Goal: Task Accomplishment & Management: Use online tool/utility

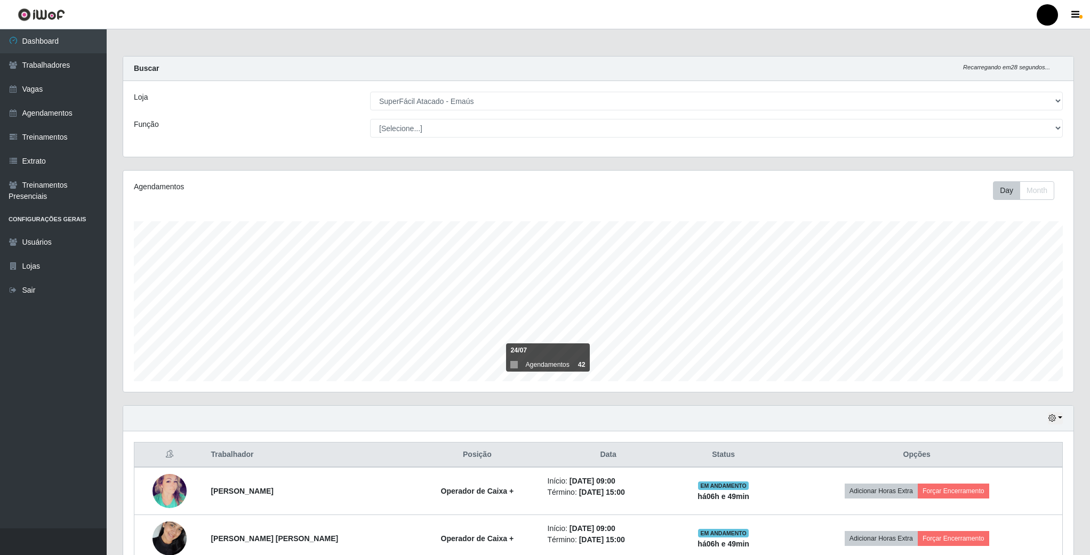
select select "407"
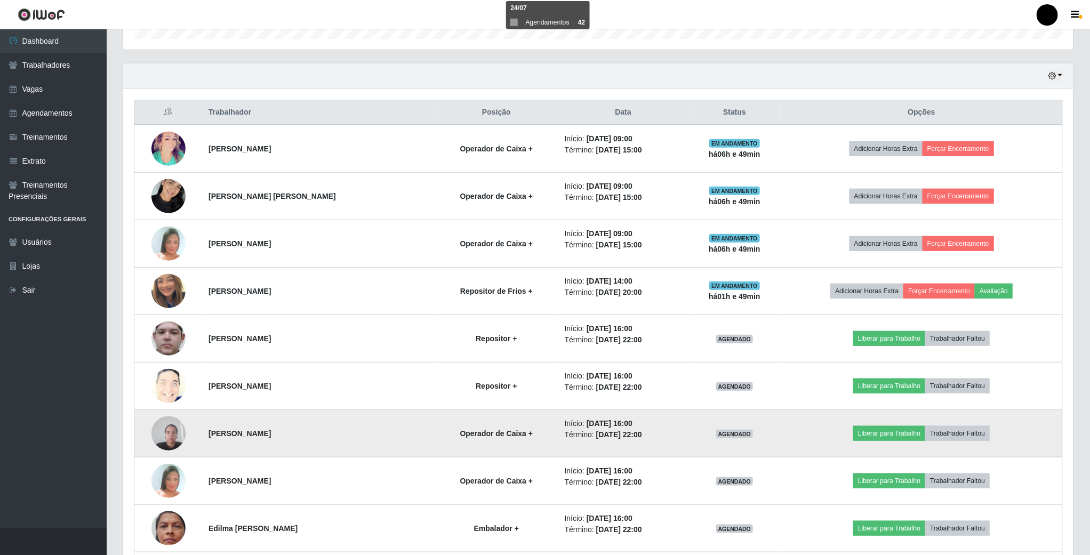
scroll to position [314, 0]
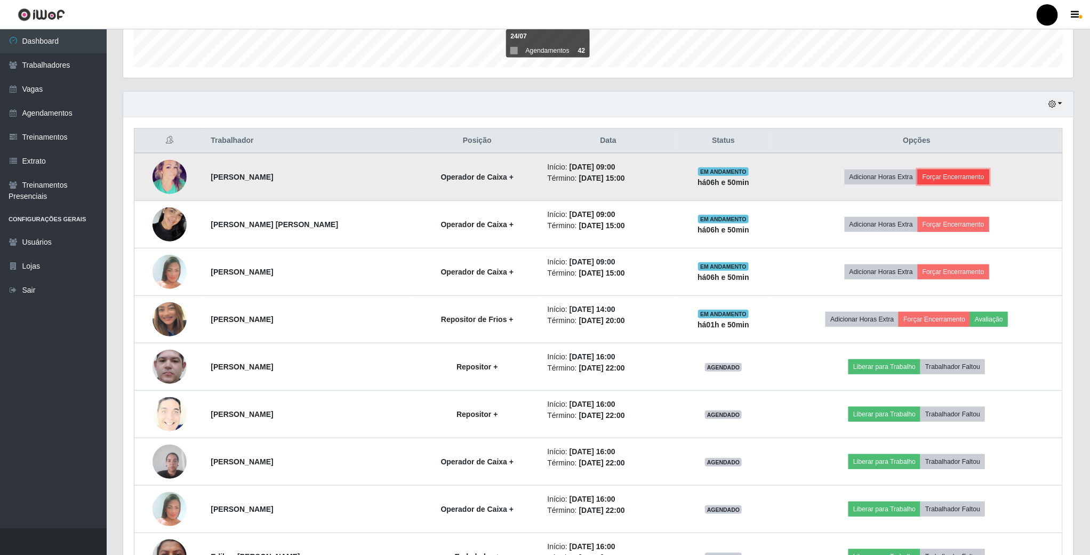
click at [966, 181] on button "Forçar Encerramento" at bounding box center [952, 177] width 71 height 15
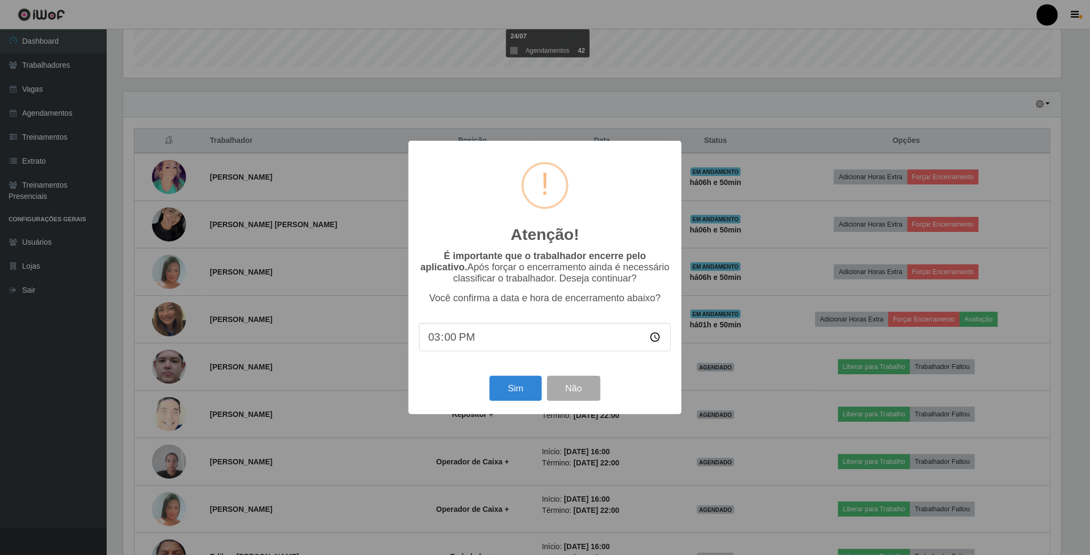
scroll to position [222, 940]
click at [509, 394] on button "Sim" at bounding box center [517, 388] width 52 height 25
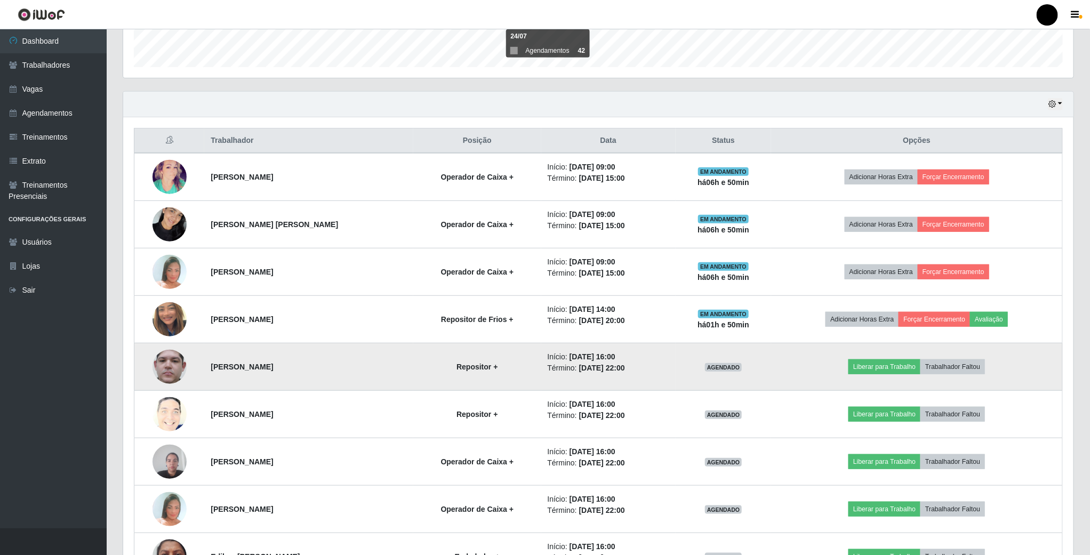
scroll to position [222, 951]
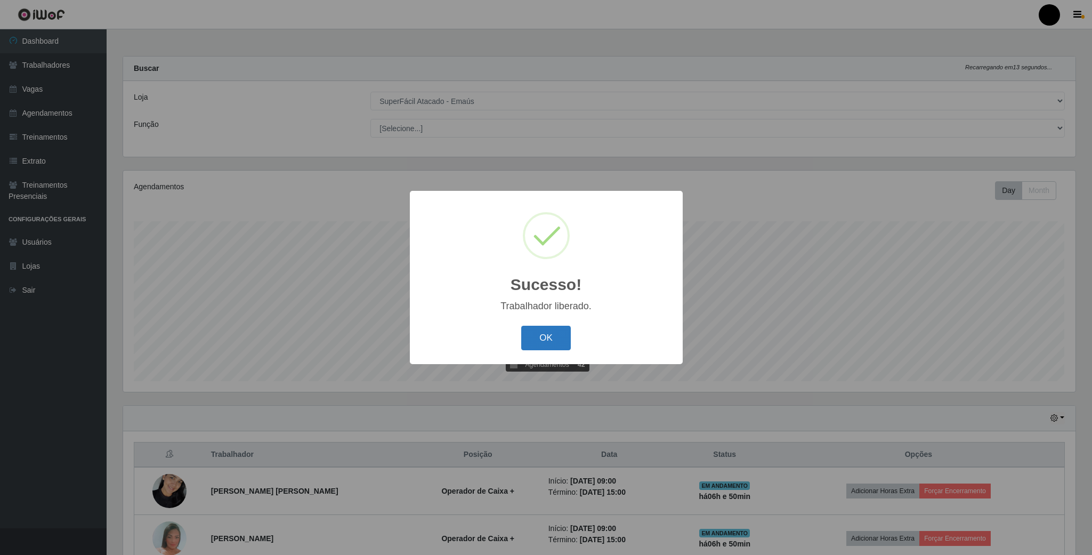
click at [539, 334] on button "OK" at bounding box center [546, 338] width 50 height 25
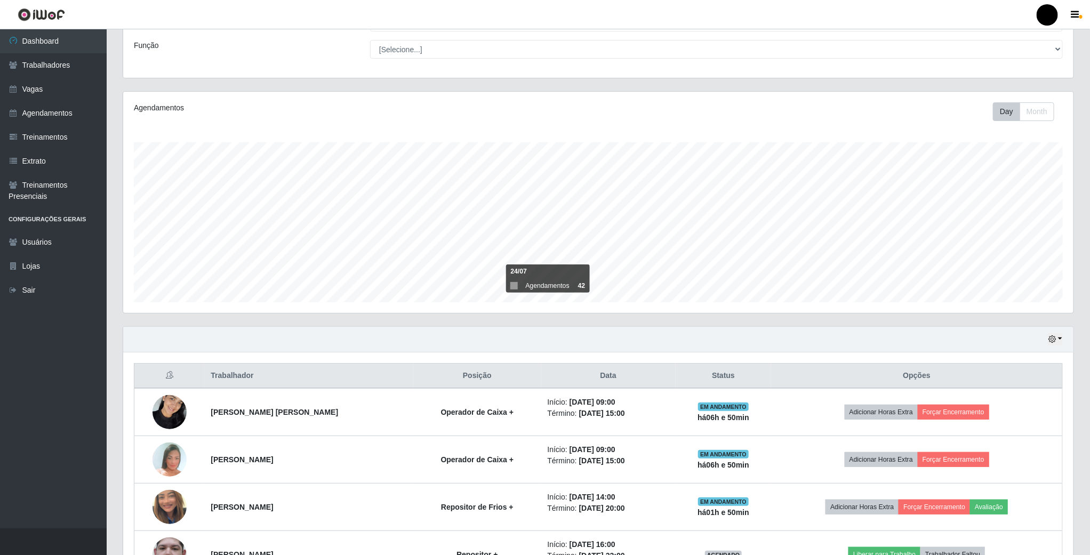
scroll to position [80, 0]
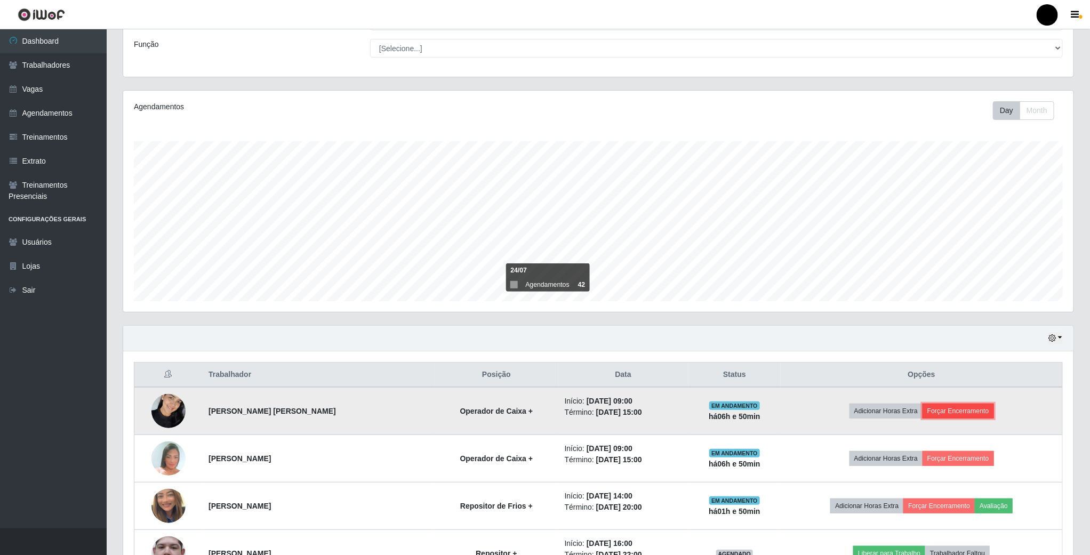
click at [968, 407] on button "Forçar Encerramento" at bounding box center [957, 411] width 71 height 15
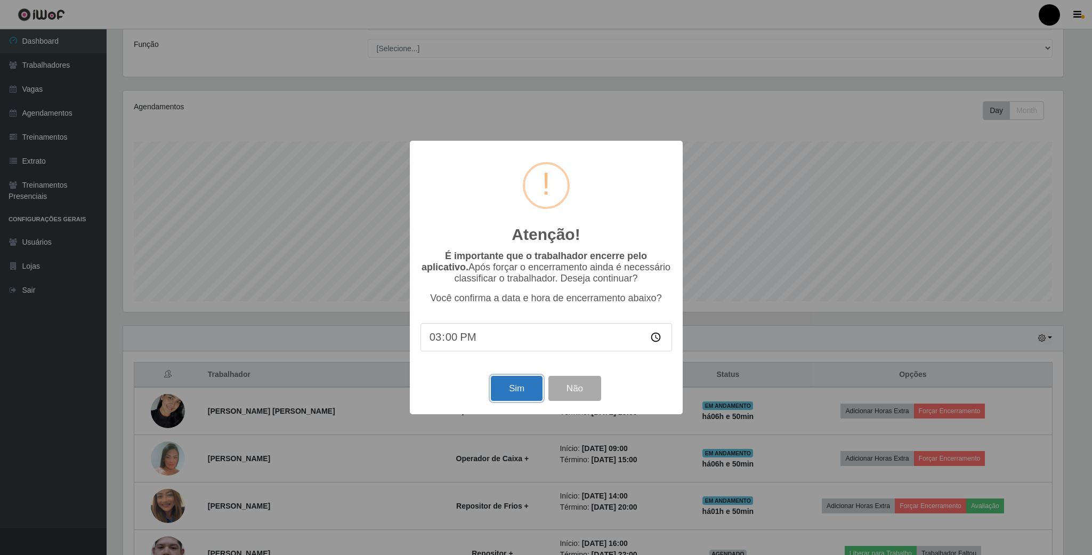
click at [515, 391] on button "Sim" at bounding box center [517, 388] width 52 height 25
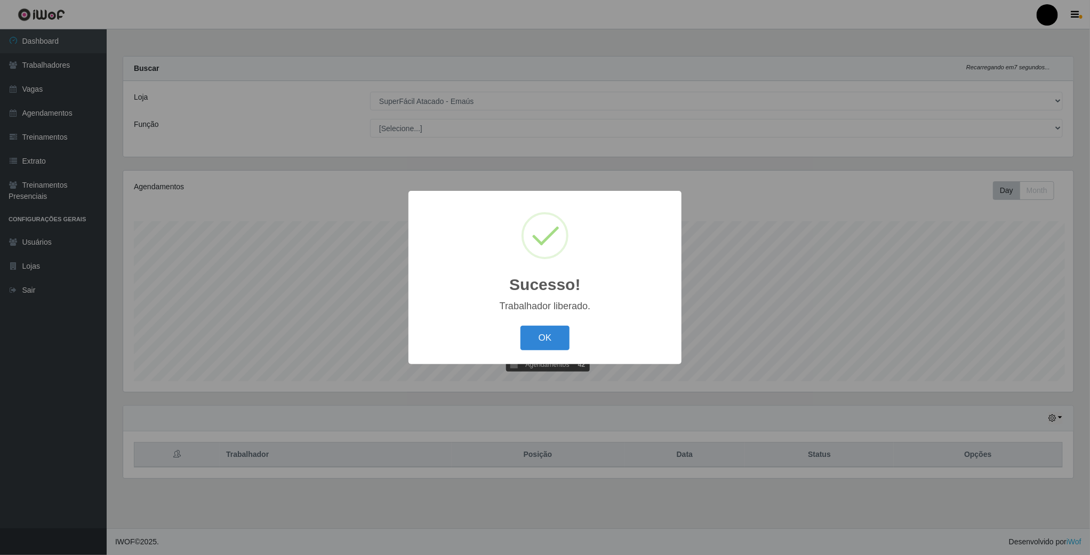
scroll to position [222, 951]
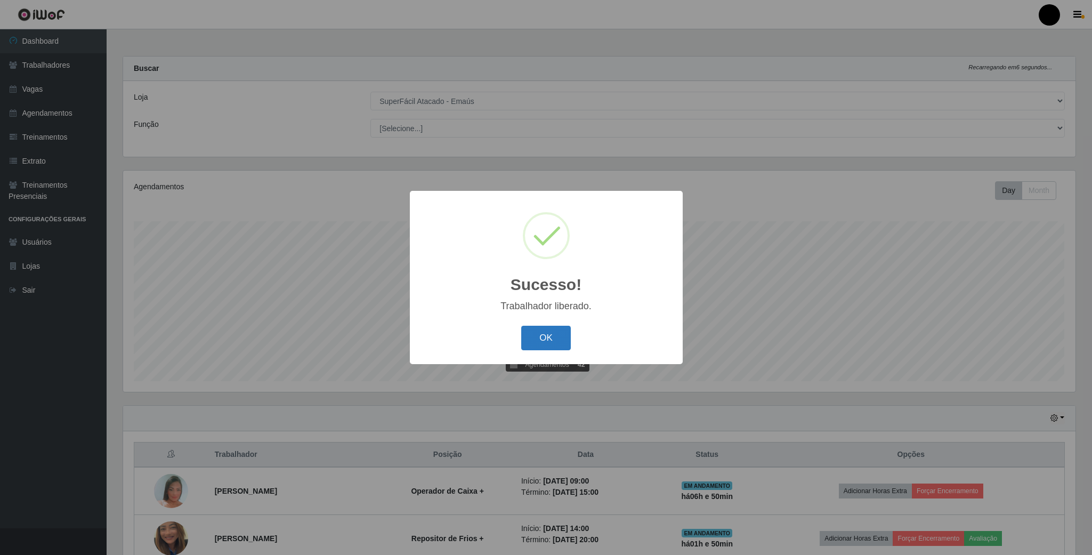
click at [545, 330] on button "OK" at bounding box center [546, 338] width 50 height 25
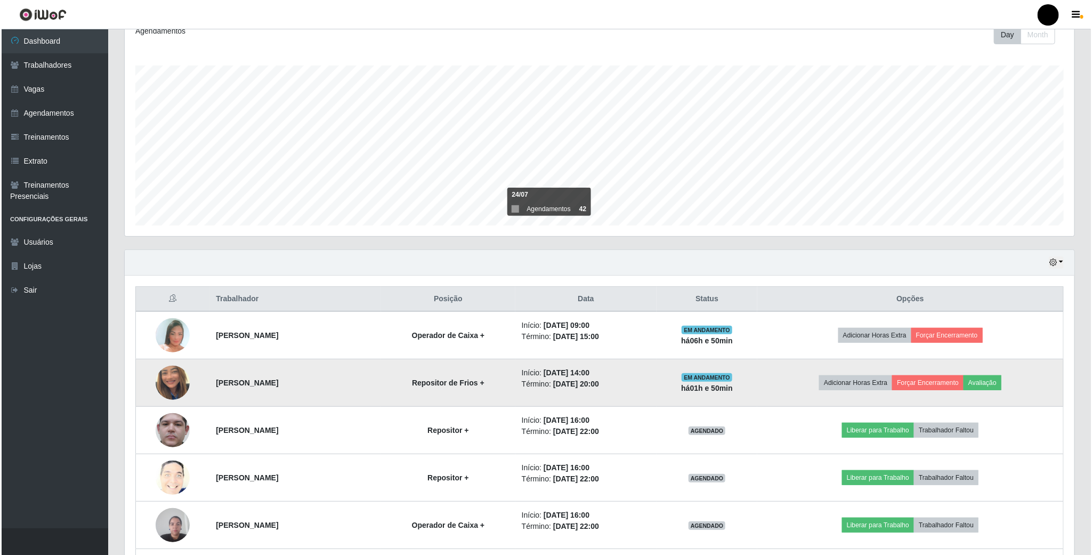
scroll to position [160, 0]
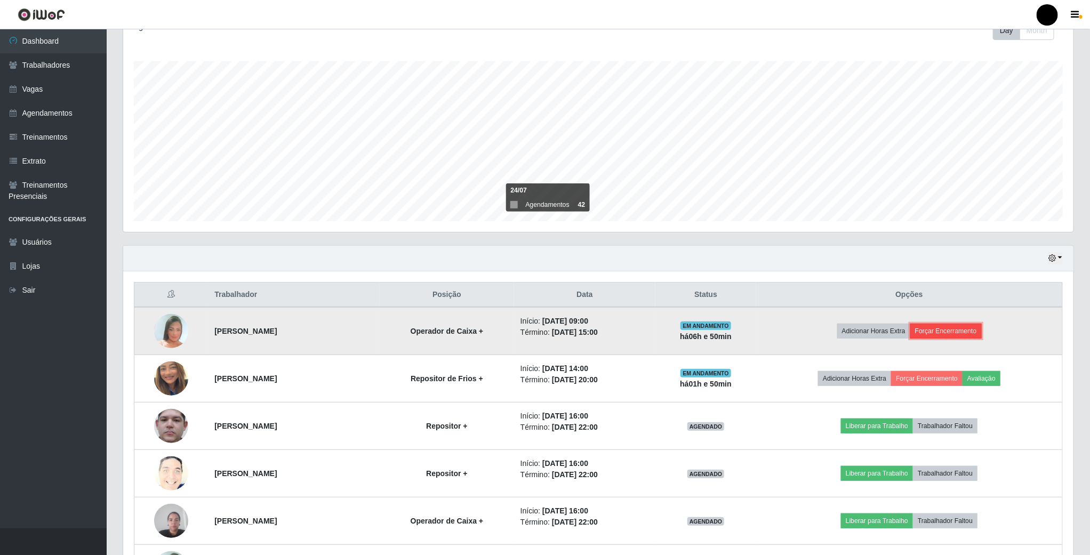
click at [958, 338] on button "Forçar Encerramento" at bounding box center [945, 331] width 71 height 15
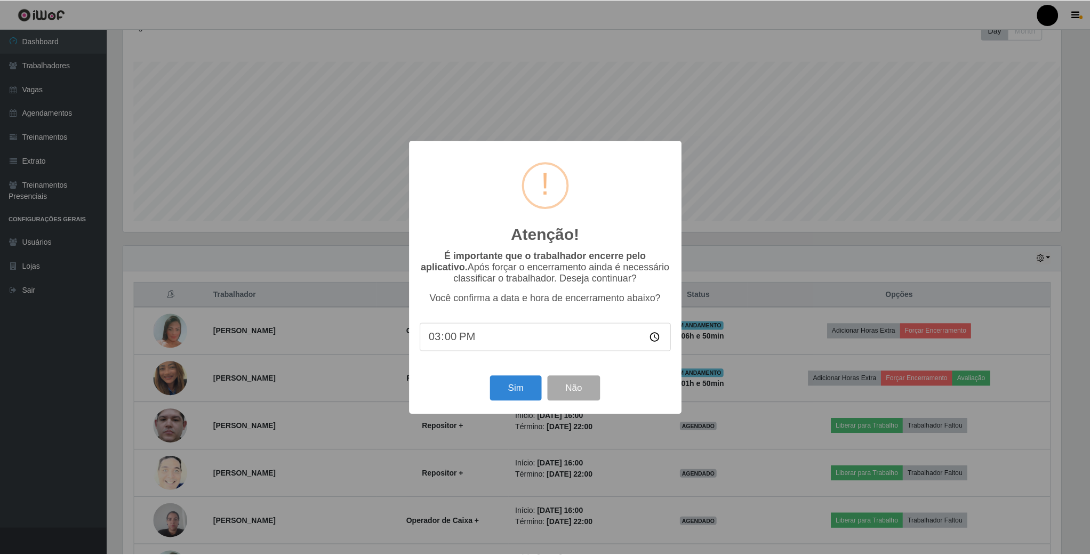
scroll to position [222, 940]
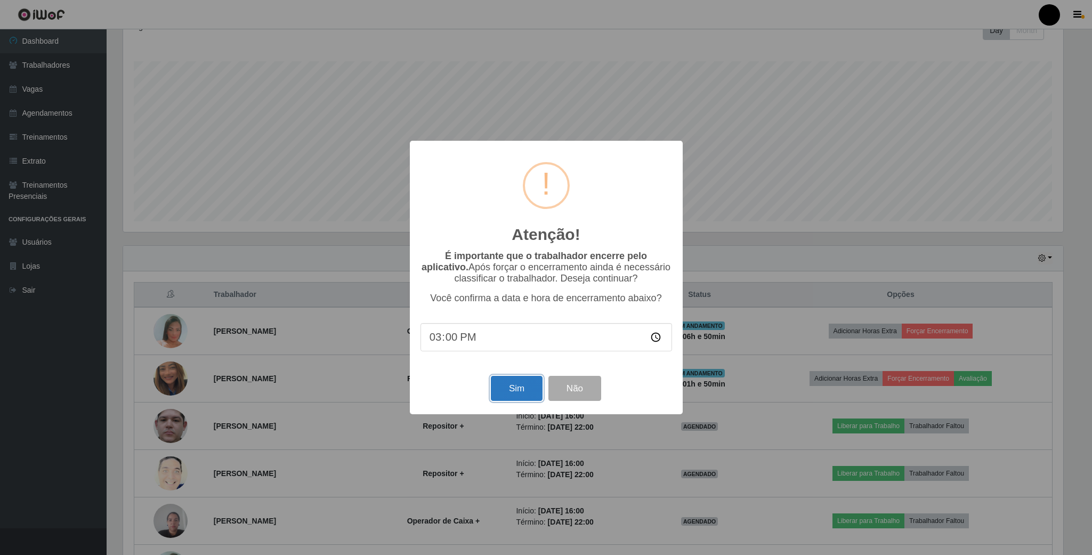
click at [511, 390] on button "Sim" at bounding box center [517, 388] width 52 height 25
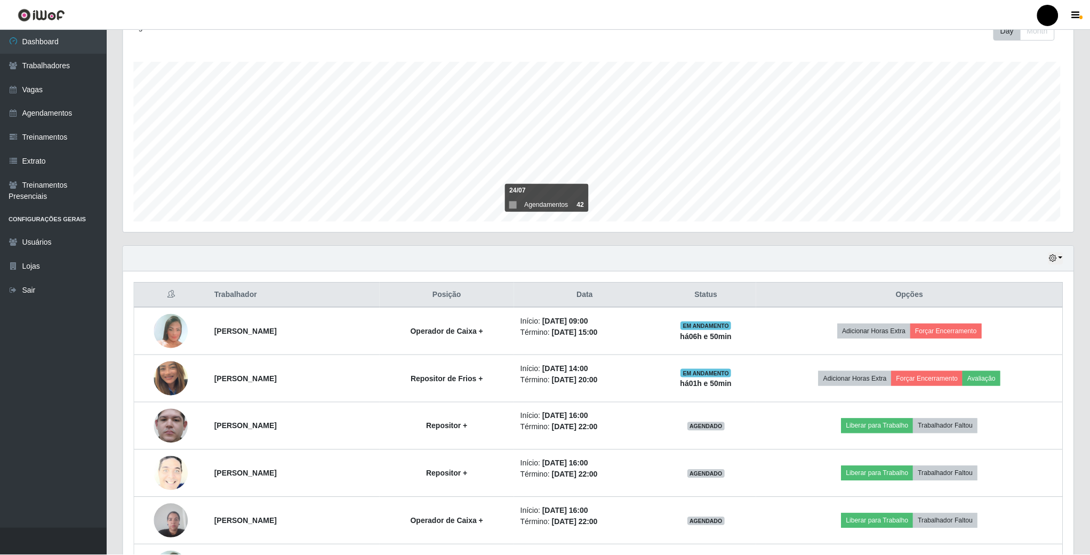
scroll to position [0, 0]
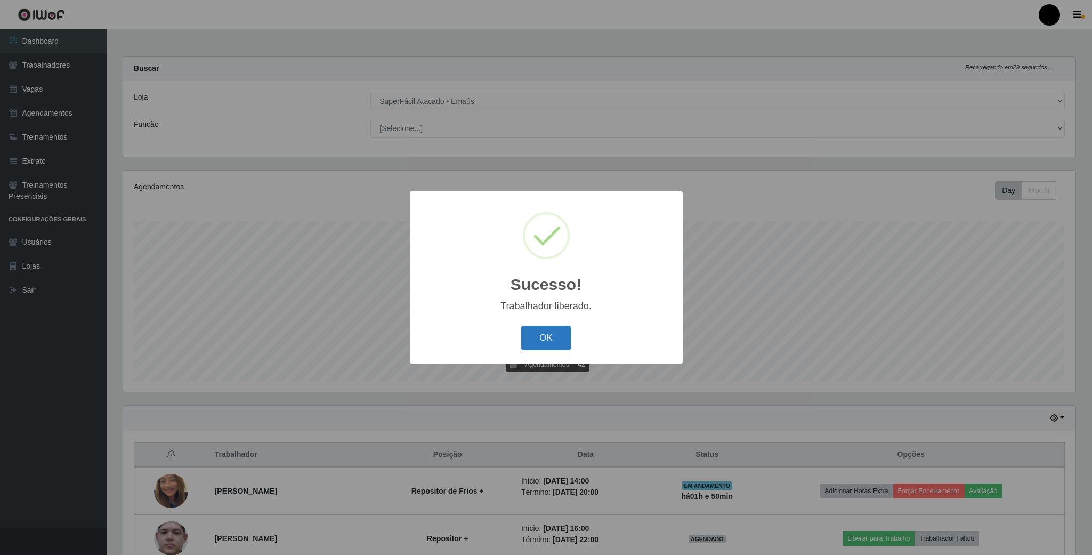
click at [539, 329] on button "OK" at bounding box center [546, 338] width 50 height 25
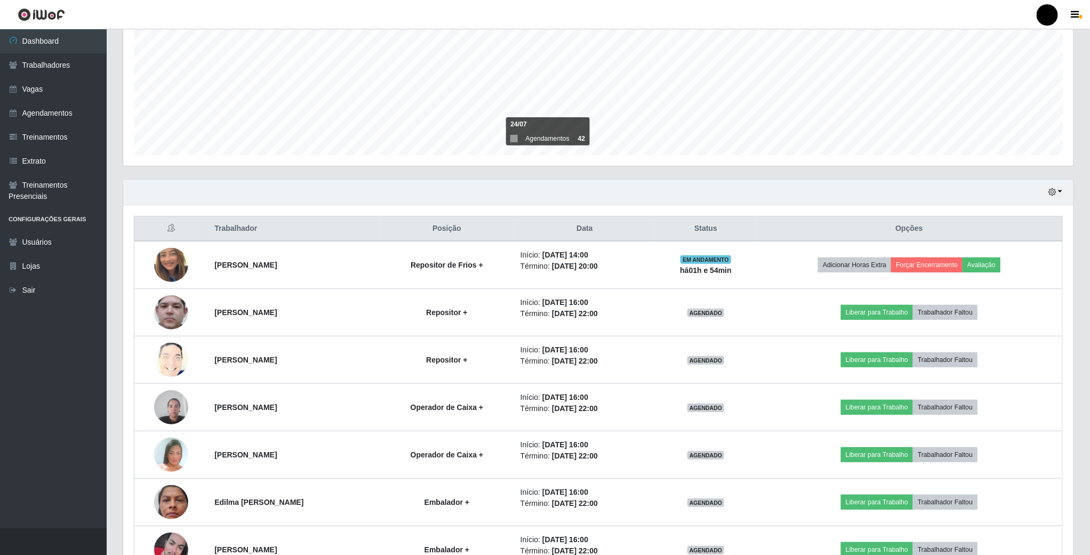
scroll to position [171, 0]
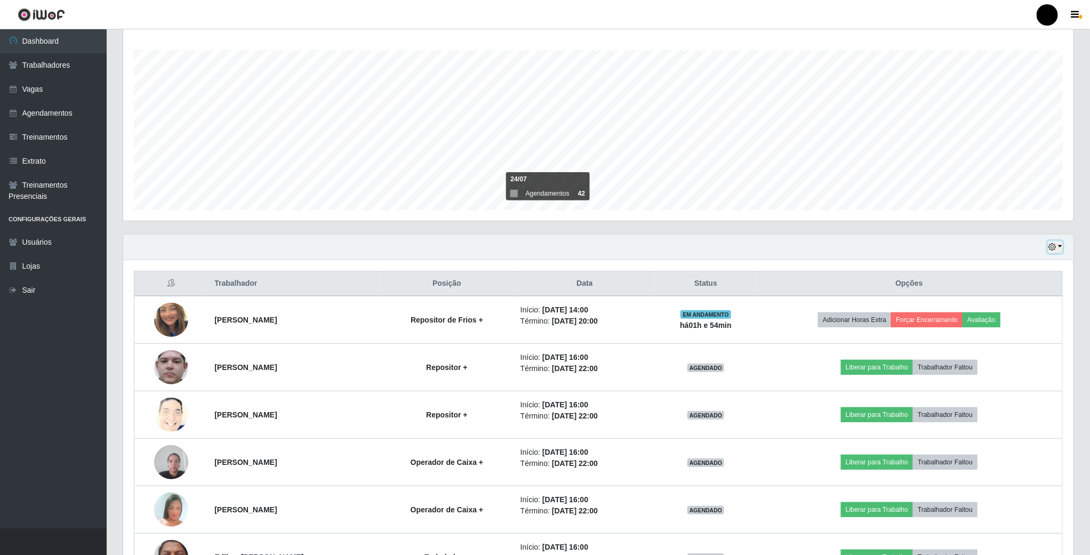
click at [1059, 253] on button "button" at bounding box center [1054, 247] width 15 height 12
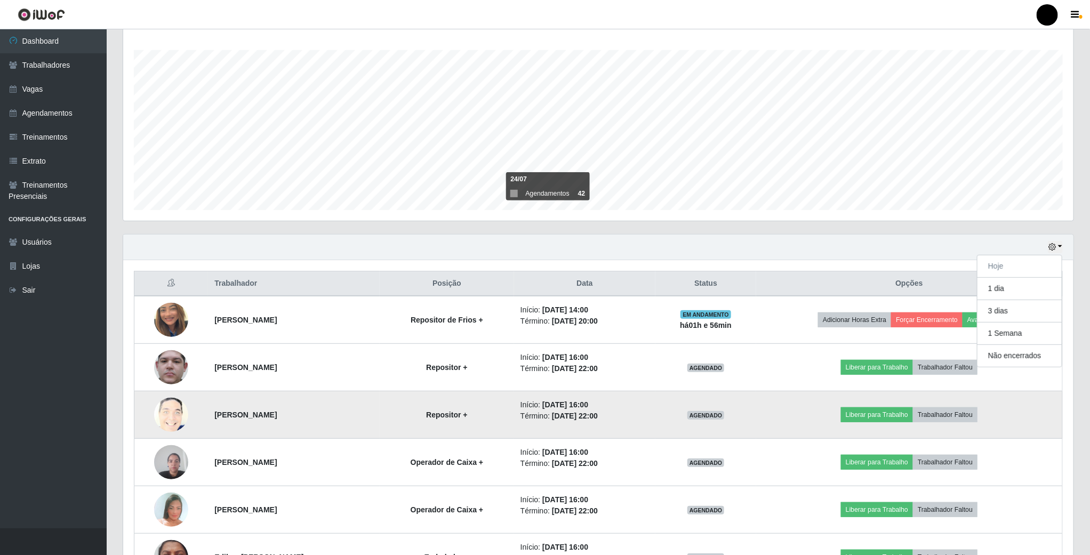
scroll to position [251, 0]
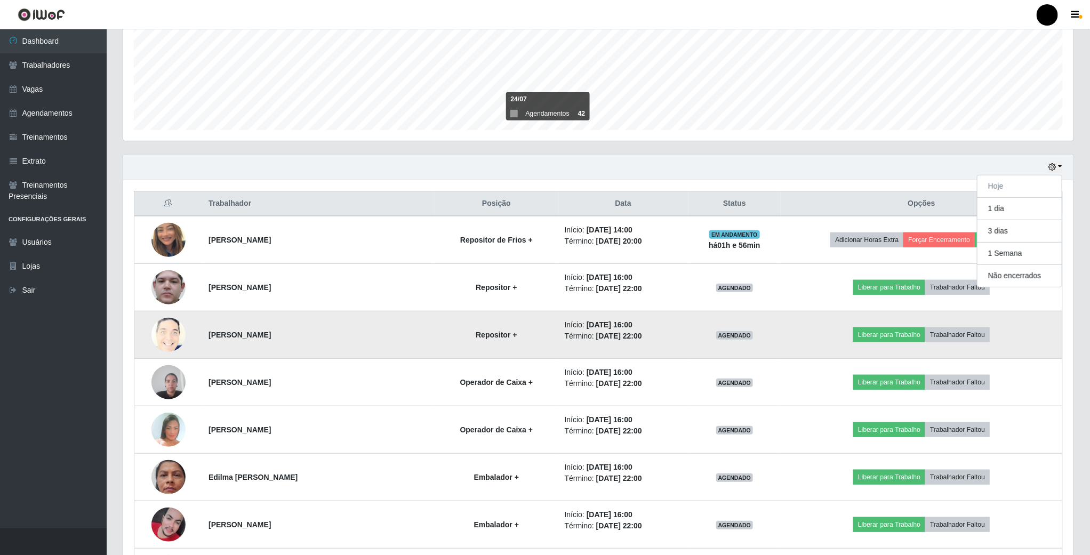
click at [842, 336] on td "Liberar para Trabalho Trabalhador Faltou" at bounding box center [920, 334] width 281 height 47
click at [899, 337] on button "Liberar para Trabalho" at bounding box center [889, 334] width 72 height 15
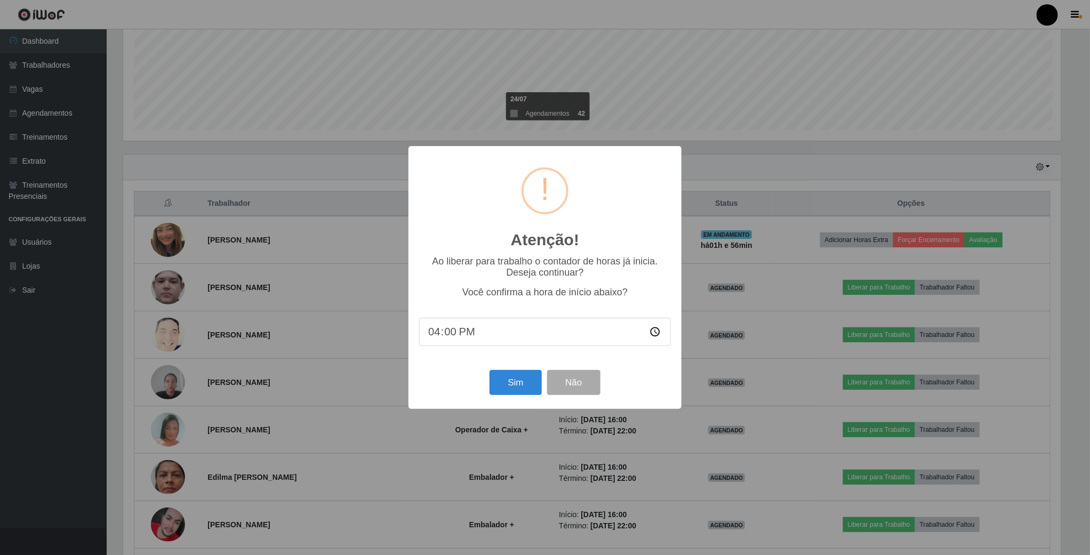
scroll to position [222, 940]
click at [507, 386] on button "Sim" at bounding box center [517, 382] width 52 height 25
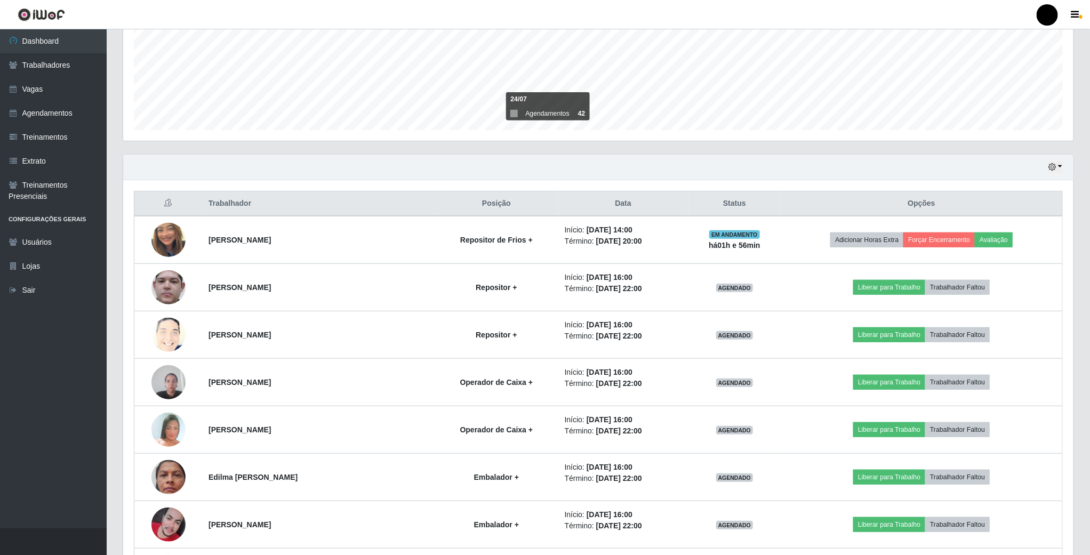
scroll to position [222, 951]
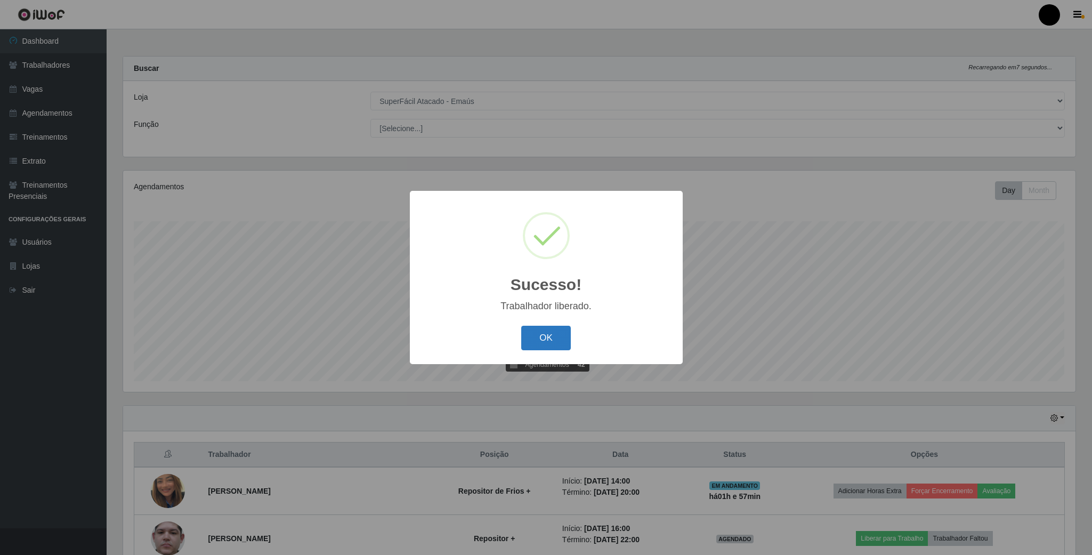
click at [560, 344] on button "OK" at bounding box center [546, 338] width 50 height 25
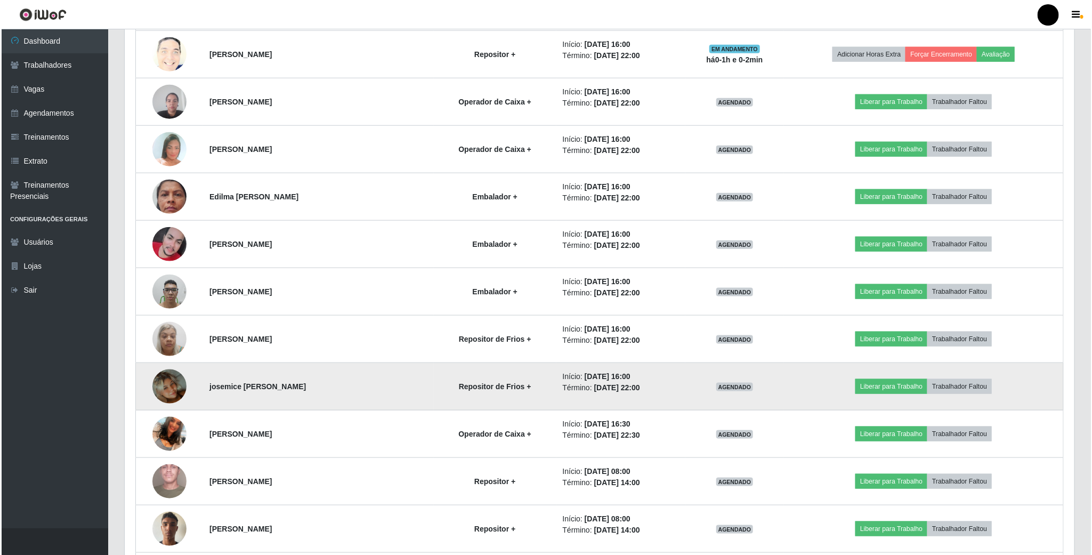
scroll to position [560, 0]
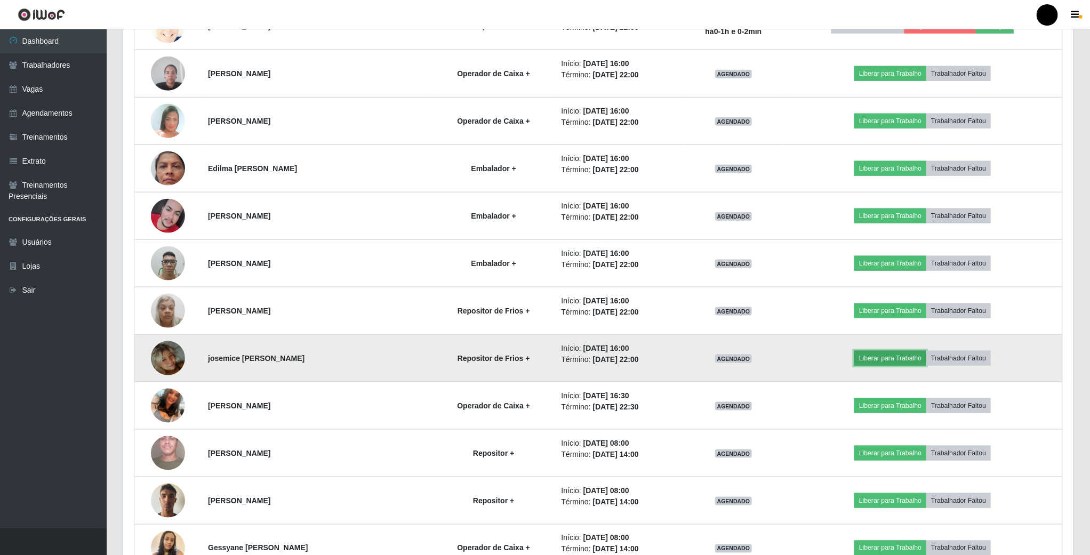
click at [878, 366] on button "Liberar para Trabalho" at bounding box center [890, 358] width 72 height 15
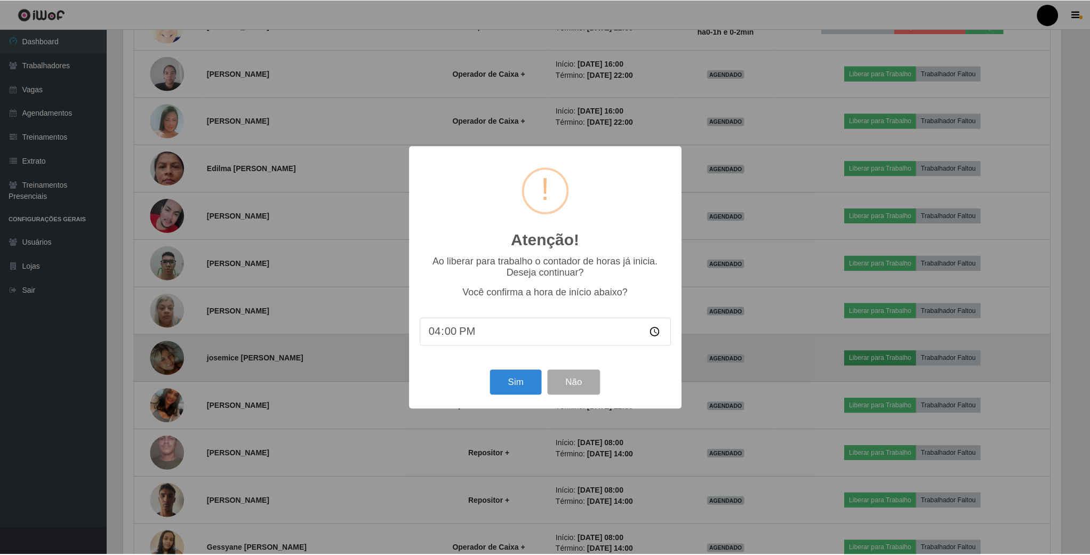
scroll to position [222, 940]
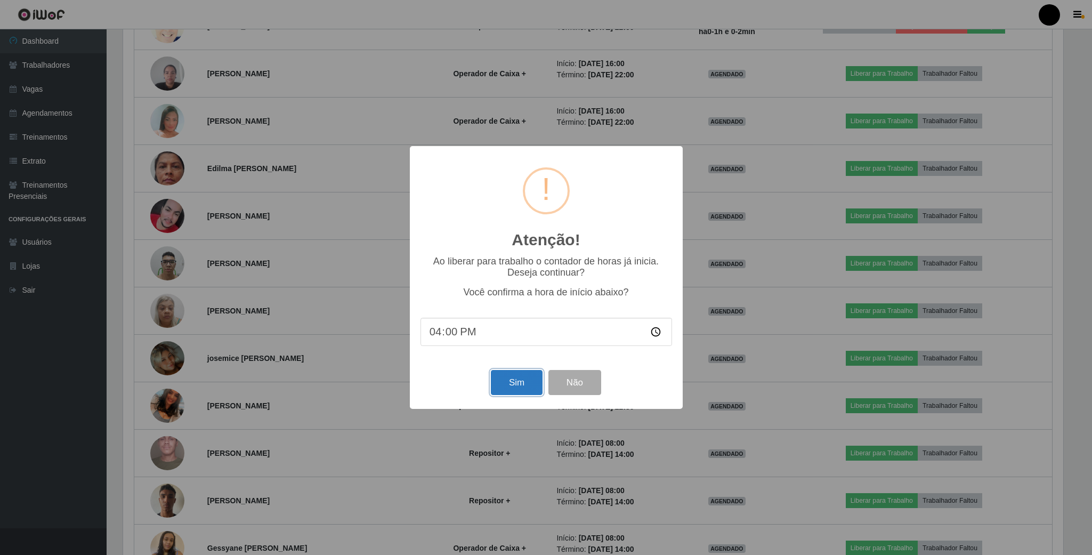
click at [512, 386] on button "Sim" at bounding box center [517, 382] width 52 height 25
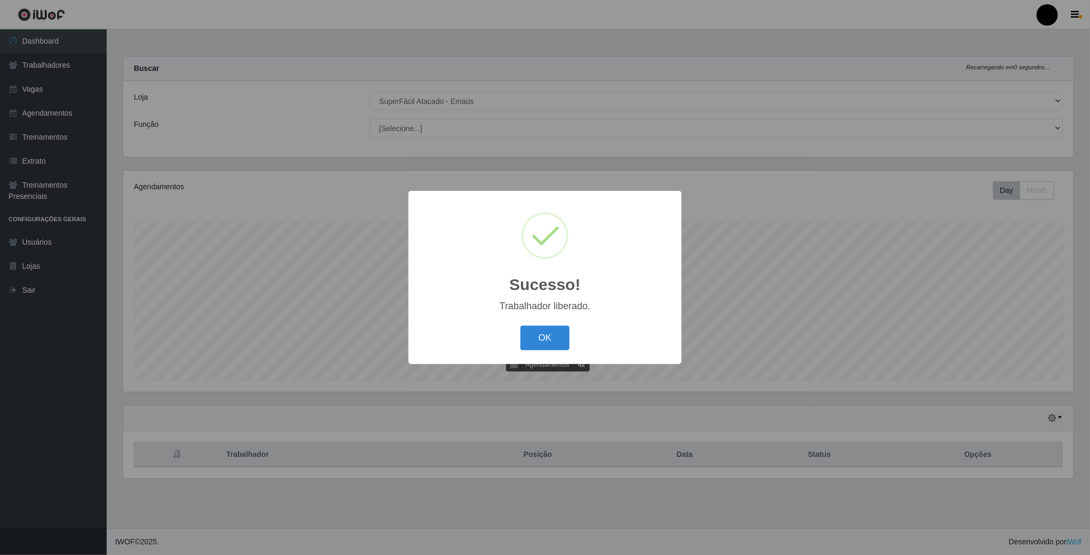
scroll to position [222, 951]
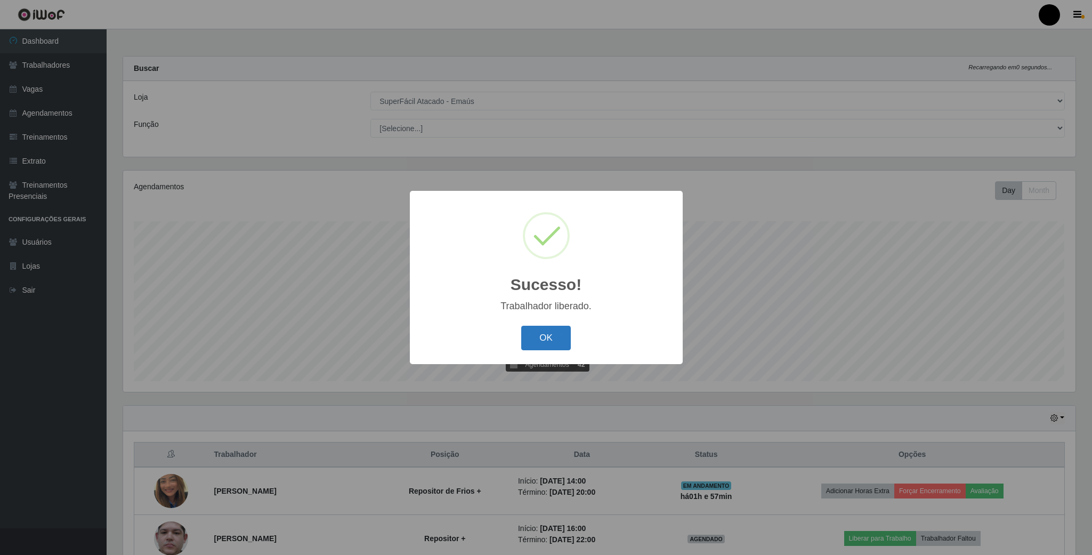
click at [548, 338] on button "OK" at bounding box center [546, 338] width 50 height 25
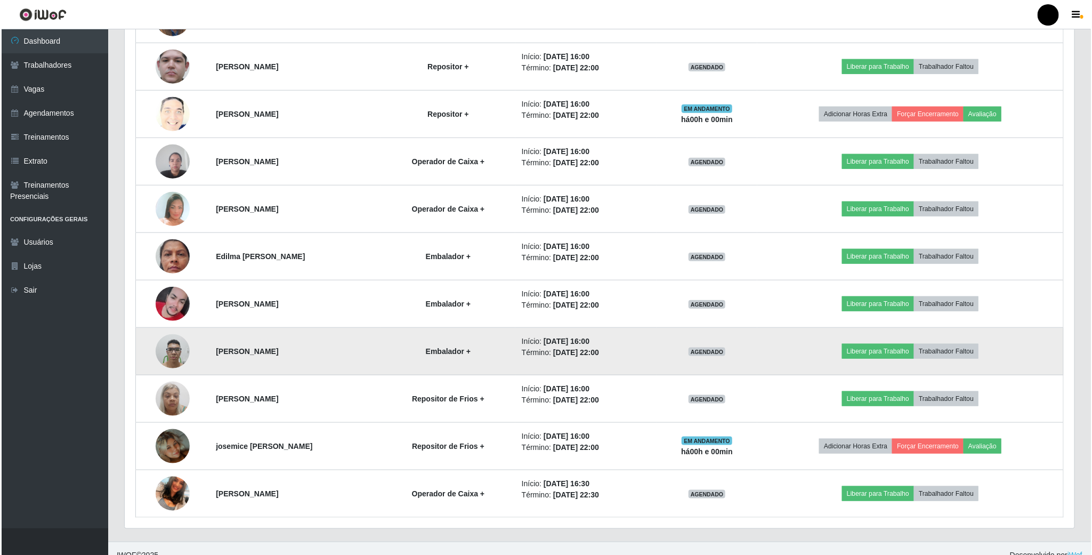
scroll to position [411, 0]
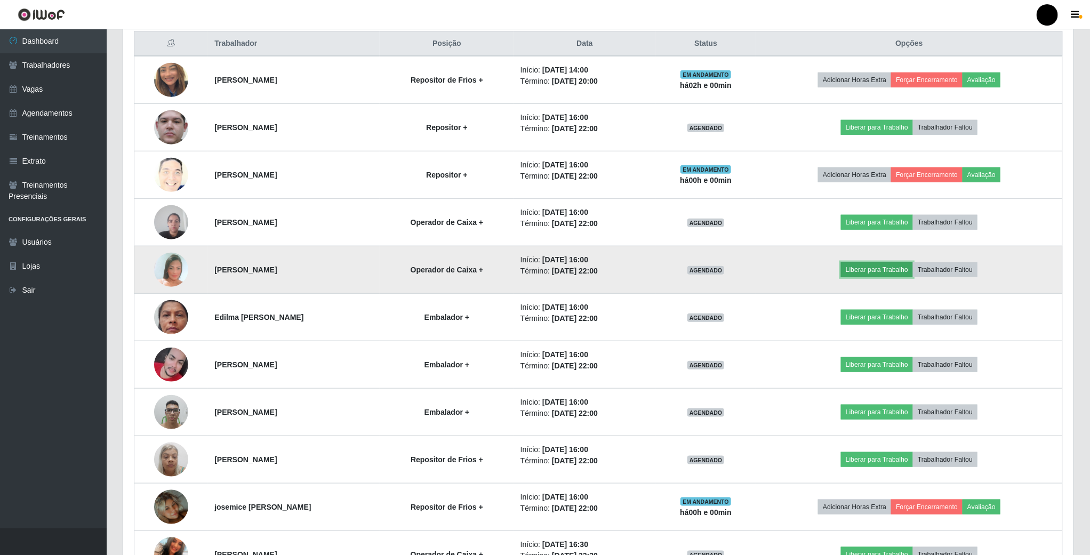
click at [880, 277] on button "Liberar para Trabalho" at bounding box center [877, 269] width 72 height 15
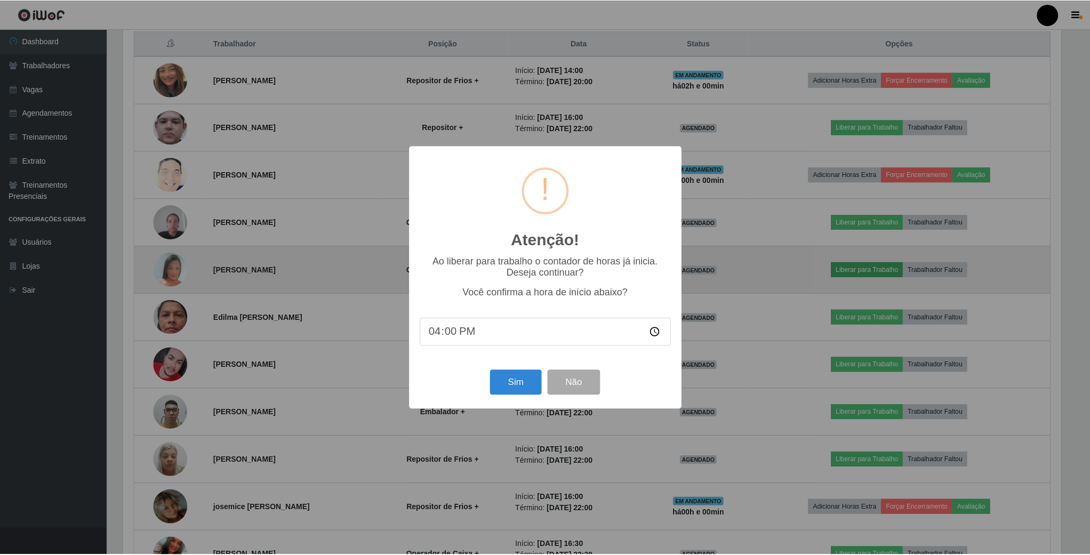
scroll to position [222, 940]
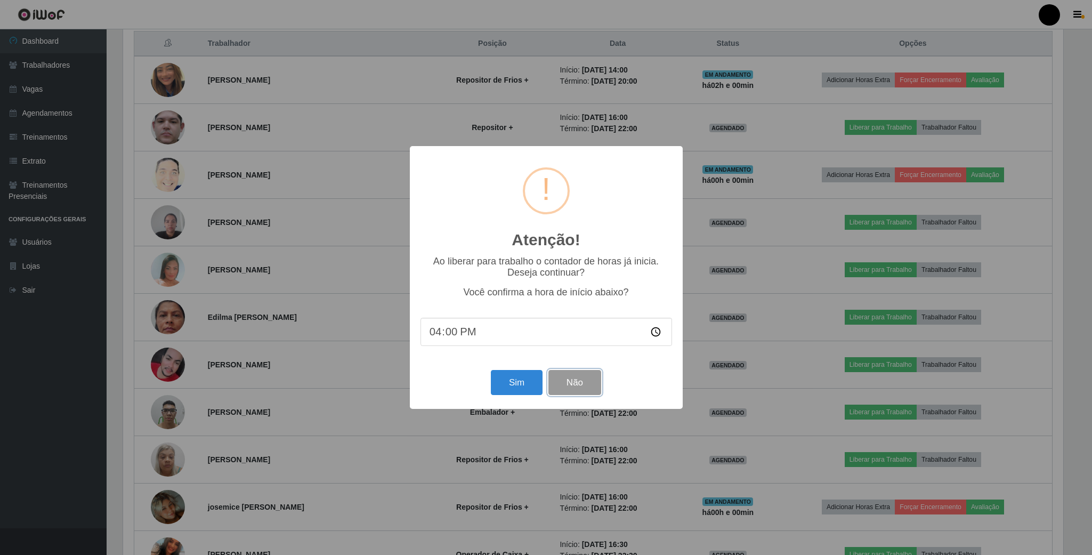
click at [572, 390] on button "Não" at bounding box center [574, 382] width 53 height 25
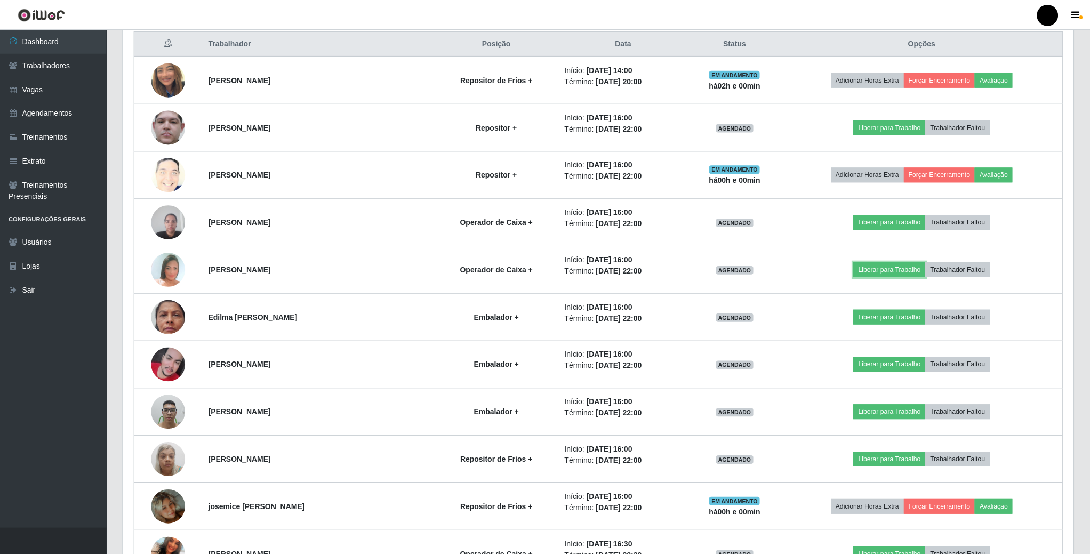
scroll to position [222, 949]
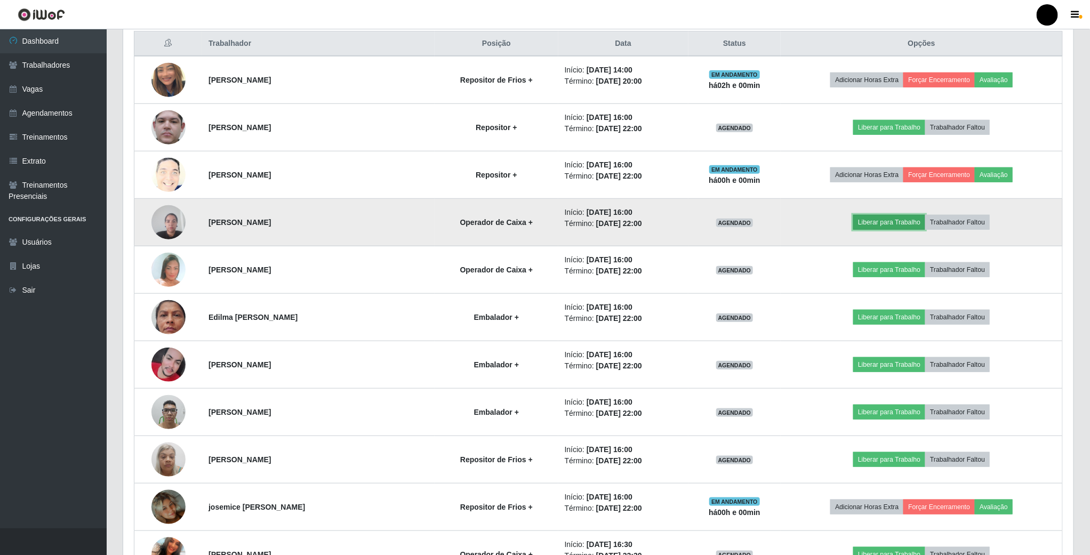
click at [898, 230] on button "Liberar para Trabalho" at bounding box center [889, 222] width 72 height 15
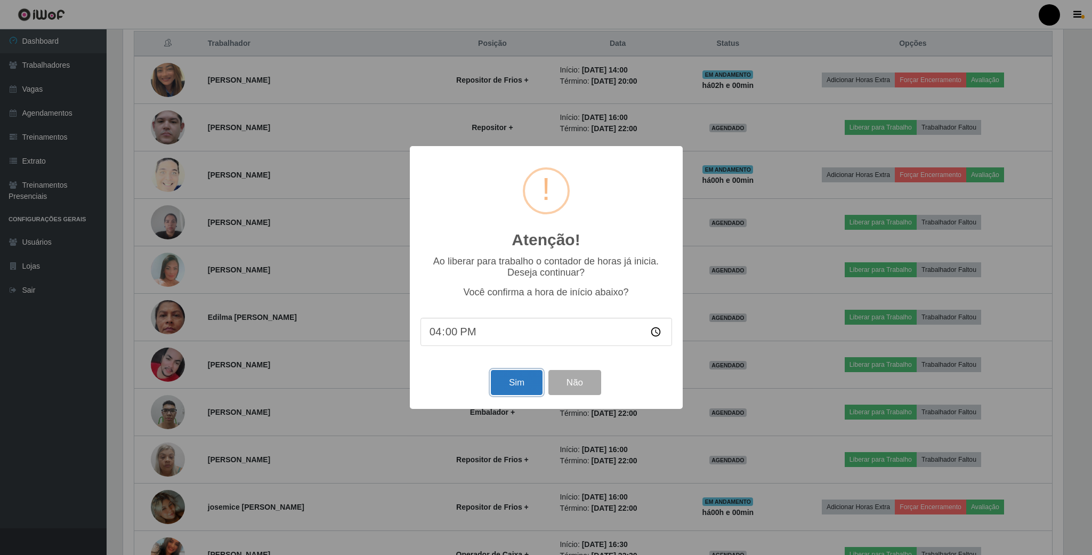
click at [528, 384] on button "Sim" at bounding box center [517, 382] width 52 height 25
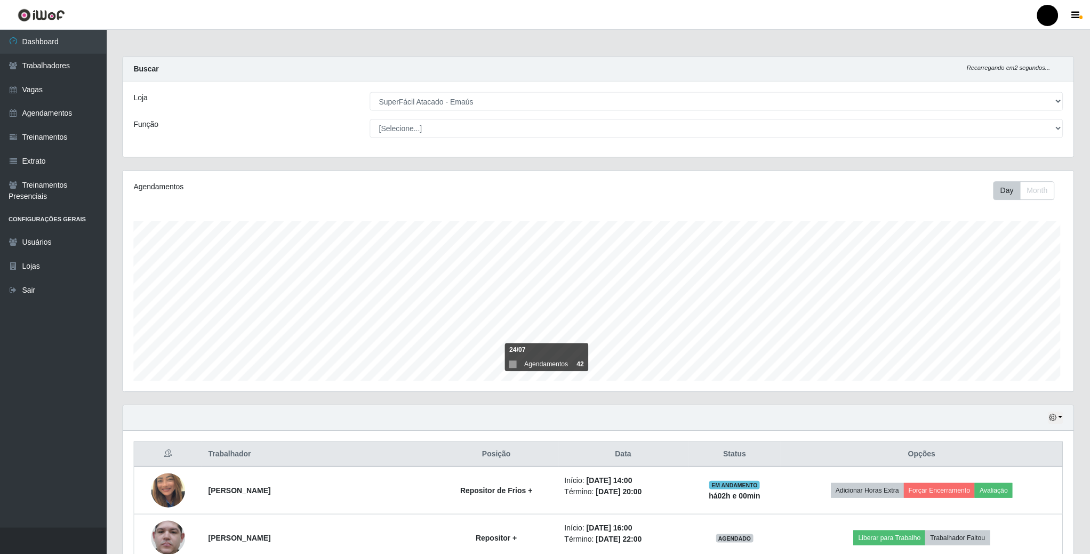
scroll to position [222, 951]
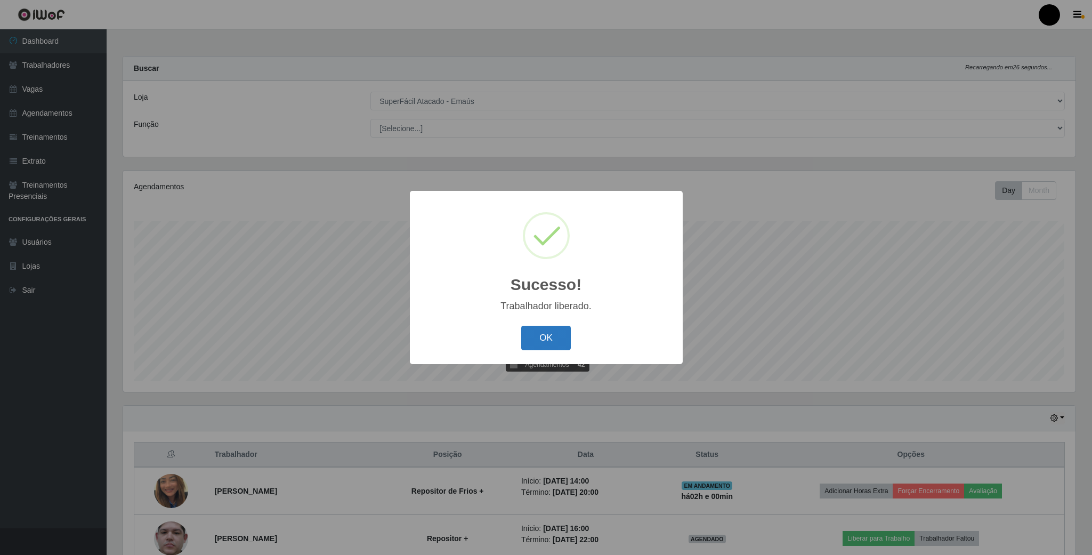
click at [548, 333] on button "OK" at bounding box center [546, 338] width 50 height 25
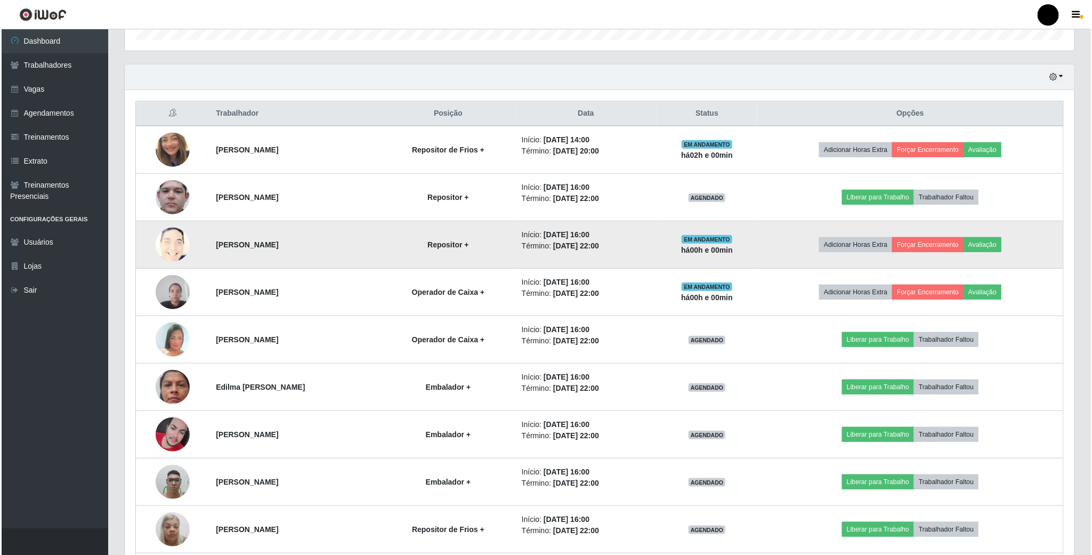
scroll to position [331, 0]
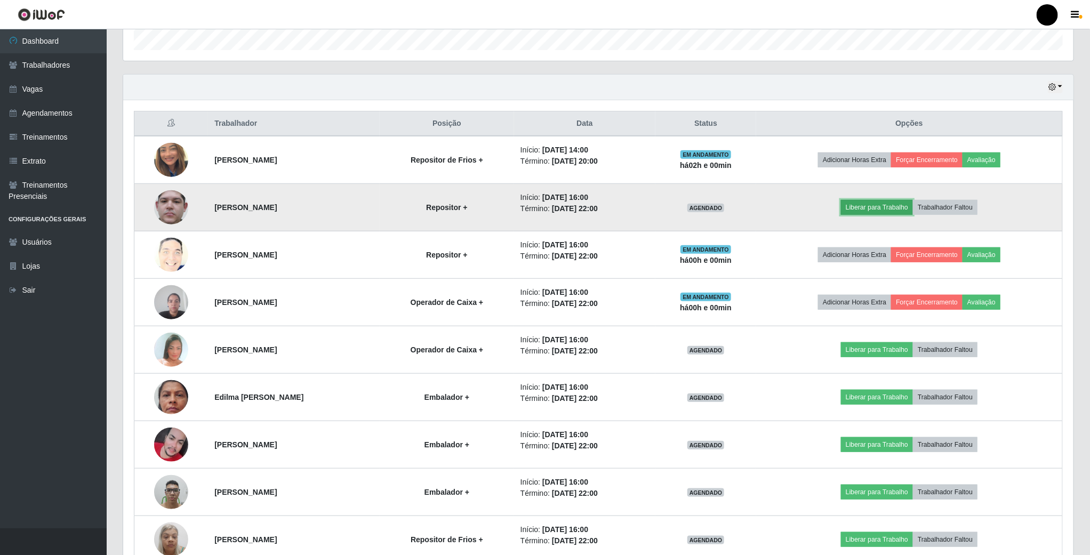
click at [905, 215] on button "Liberar para Trabalho" at bounding box center [877, 207] width 72 height 15
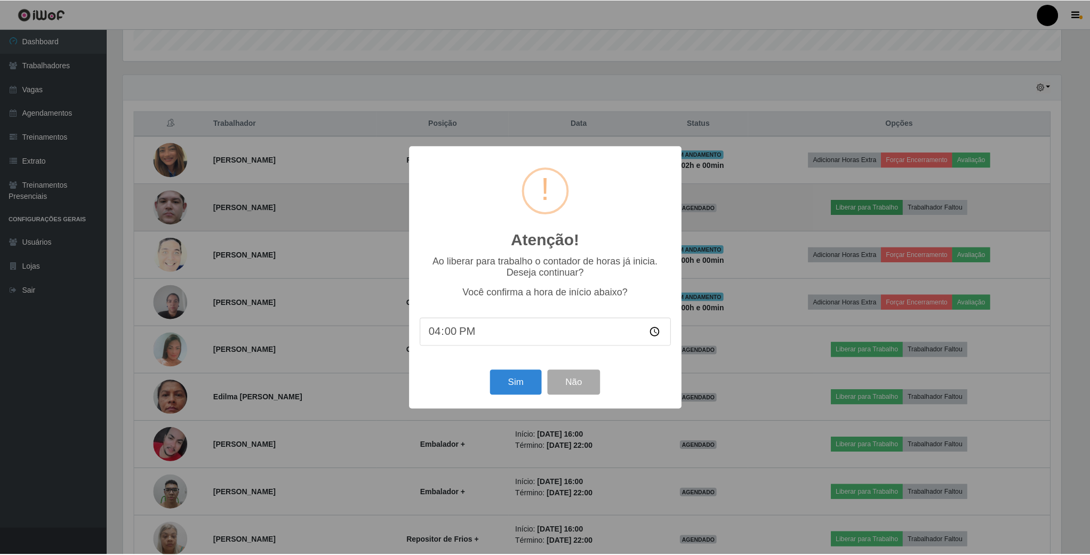
scroll to position [222, 940]
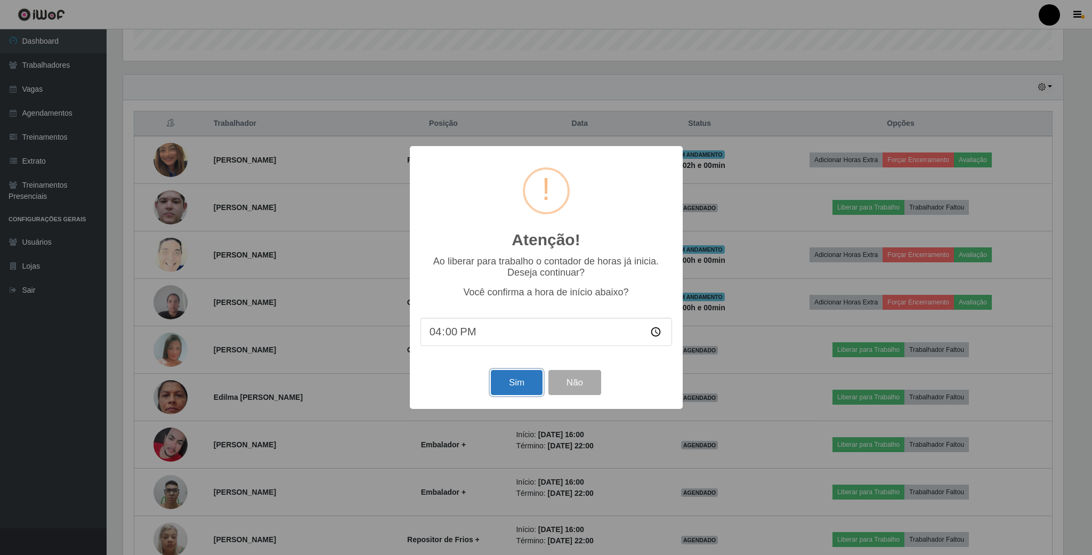
click at [518, 395] on button "Sim" at bounding box center [517, 382] width 52 height 25
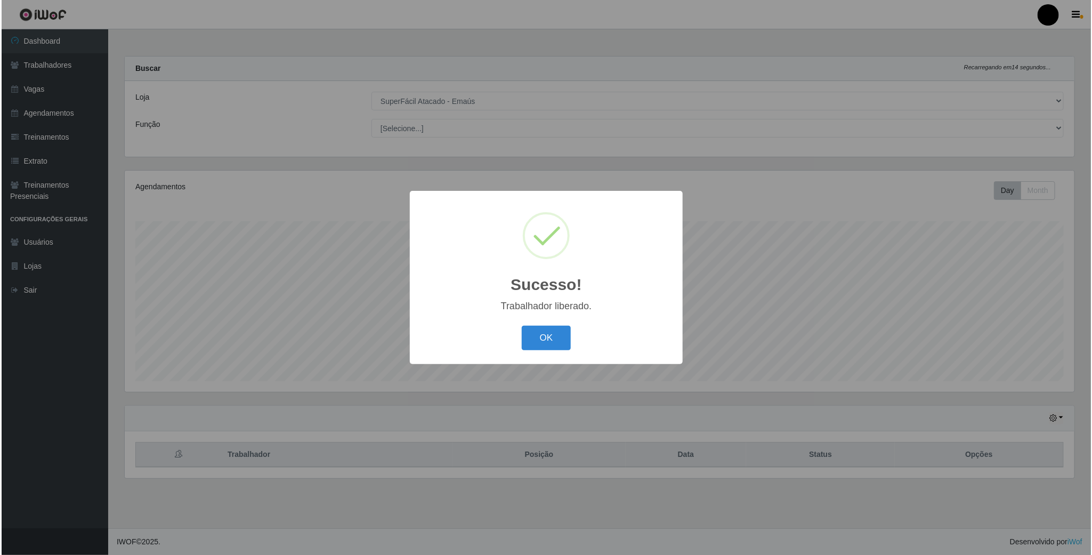
scroll to position [222, 951]
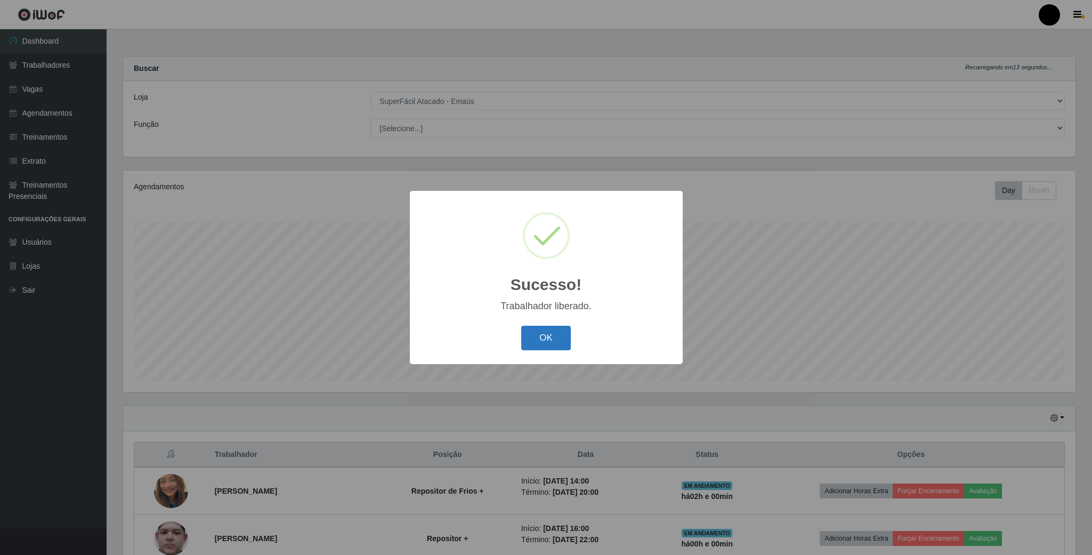
click at [554, 339] on button "OK" at bounding box center [546, 338] width 50 height 25
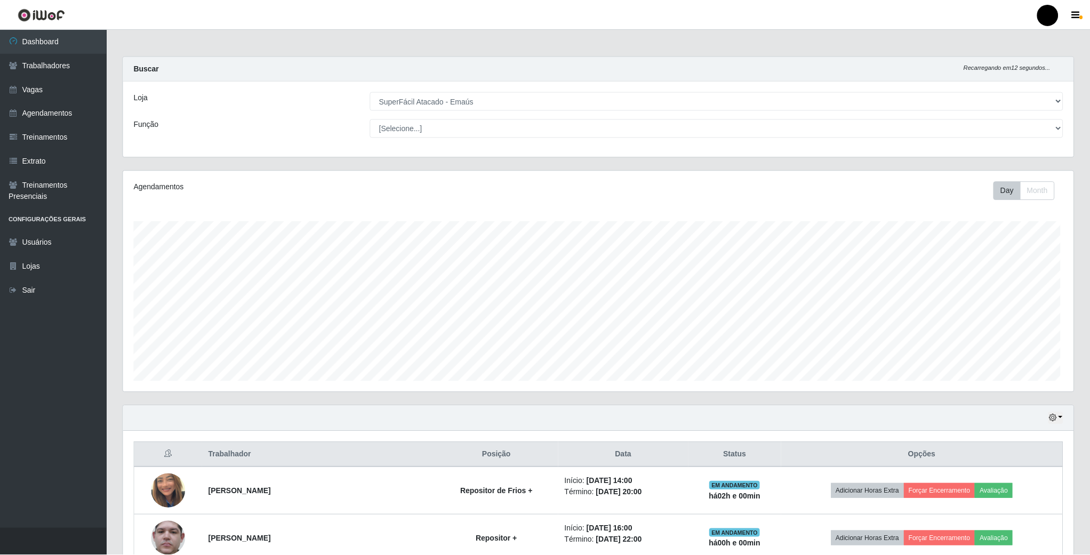
scroll to position [532807, 532078]
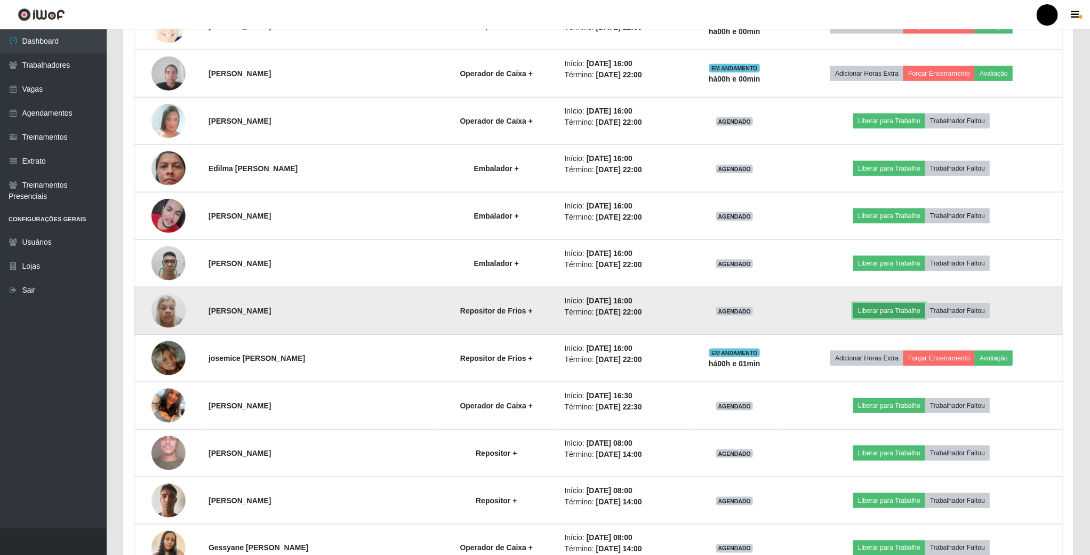
click at [898, 314] on button "Liberar para Trabalho" at bounding box center [889, 310] width 72 height 15
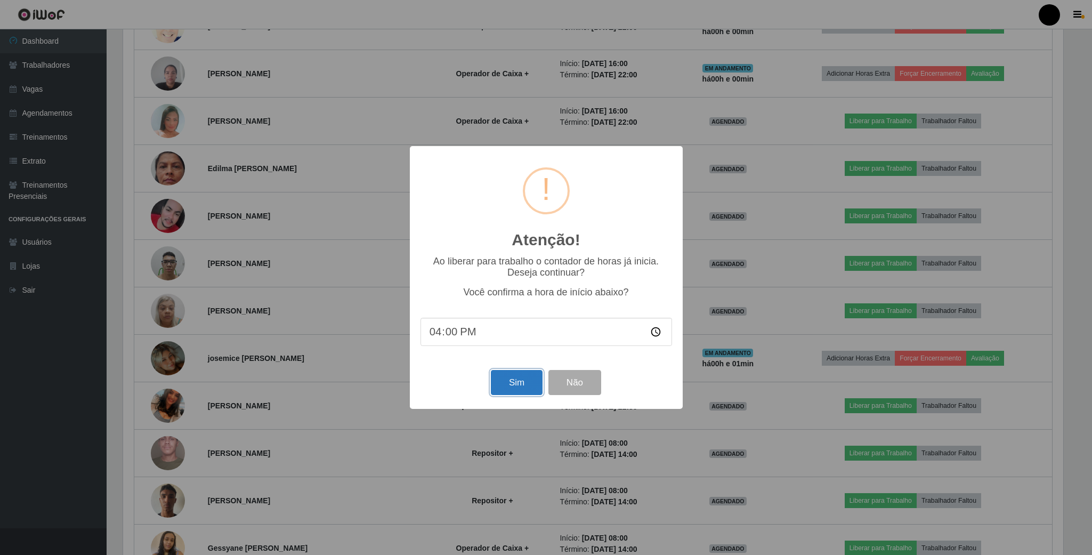
click at [524, 380] on button "Sim" at bounding box center [517, 382] width 52 height 25
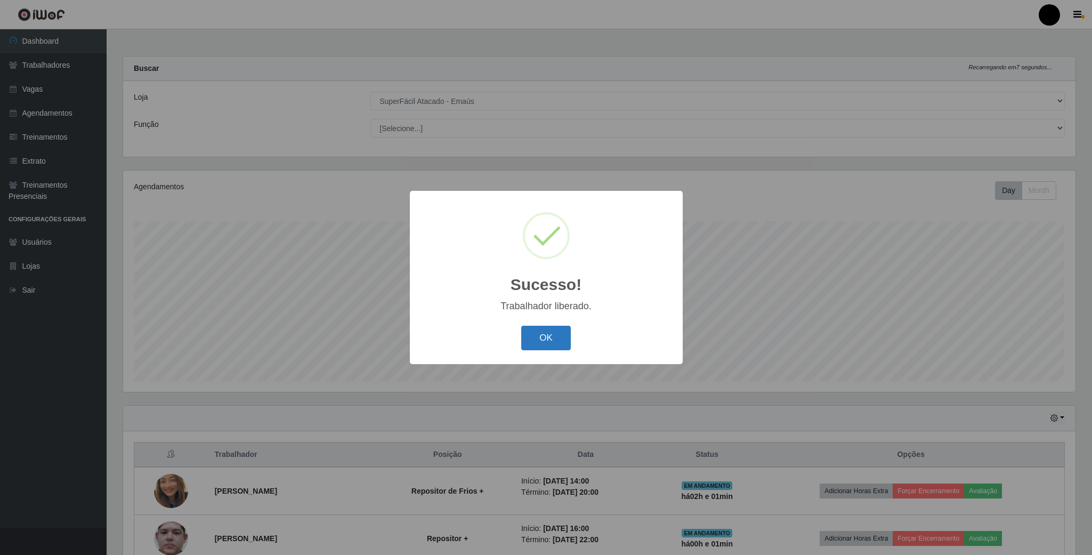
click at [560, 349] on button "OK" at bounding box center [546, 338] width 50 height 25
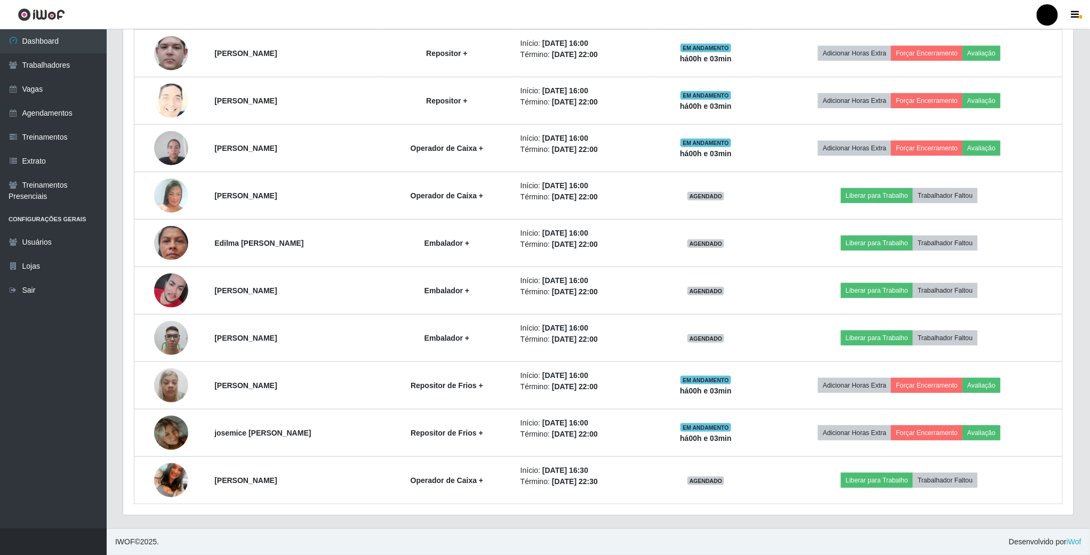
scroll to position [411, 0]
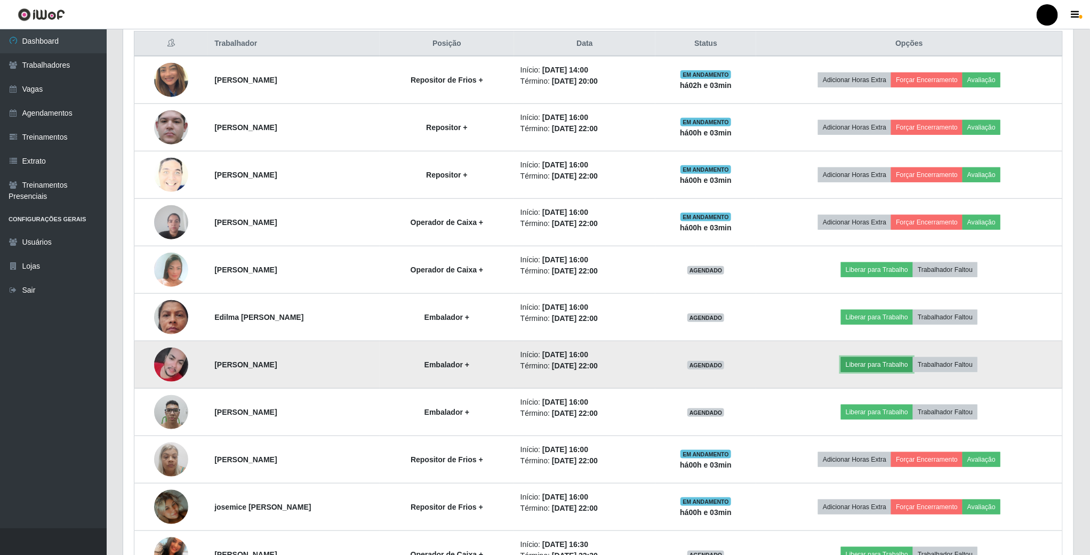
click at [911, 372] on button "Liberar para Trabalho" at bounding box center [877, 364] width 72 height 15
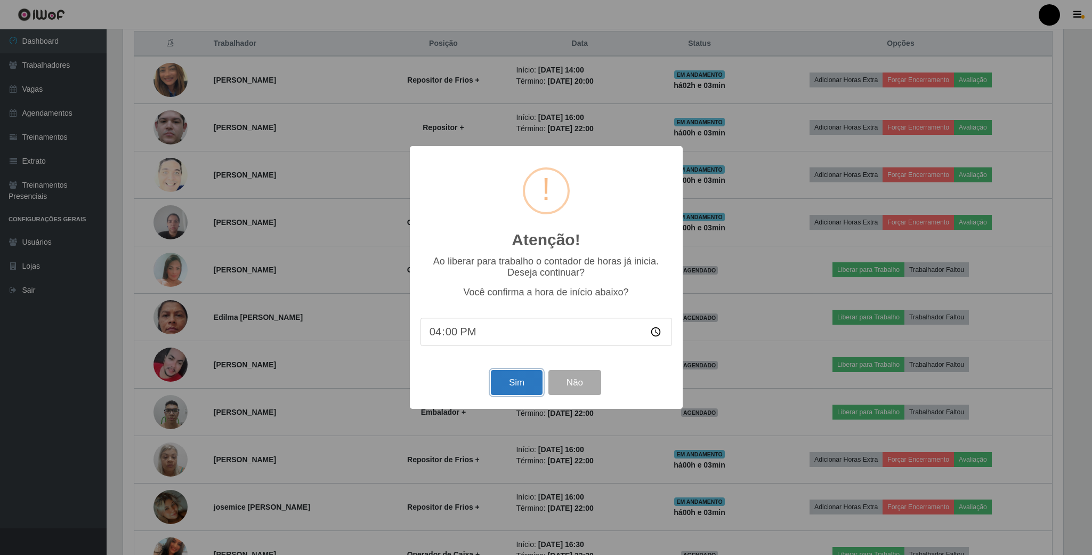
click at [521, 387] on button "Sim" at bounding box center [517, 382] width 52 height 25
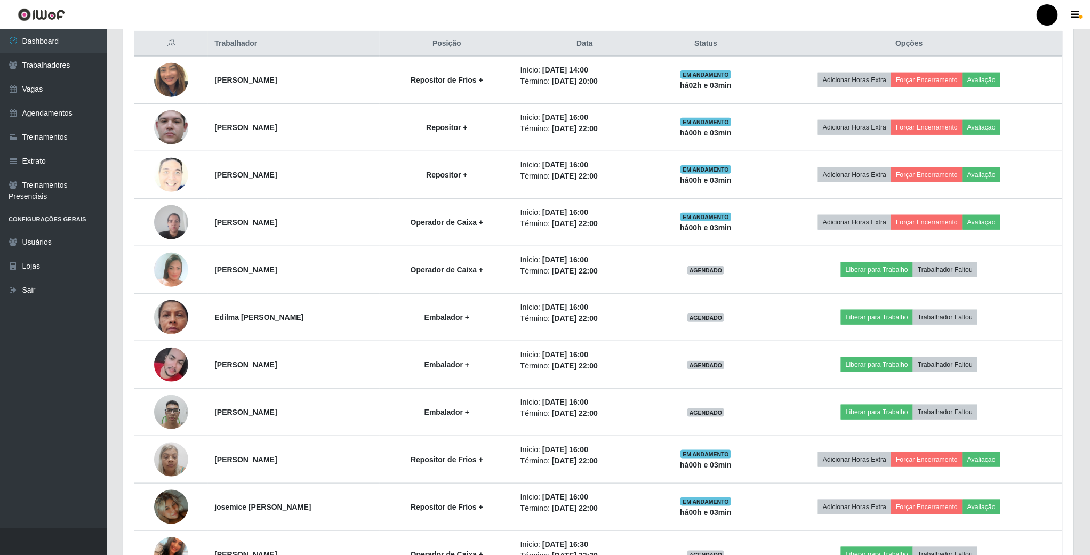
scroll to position [222, 951]
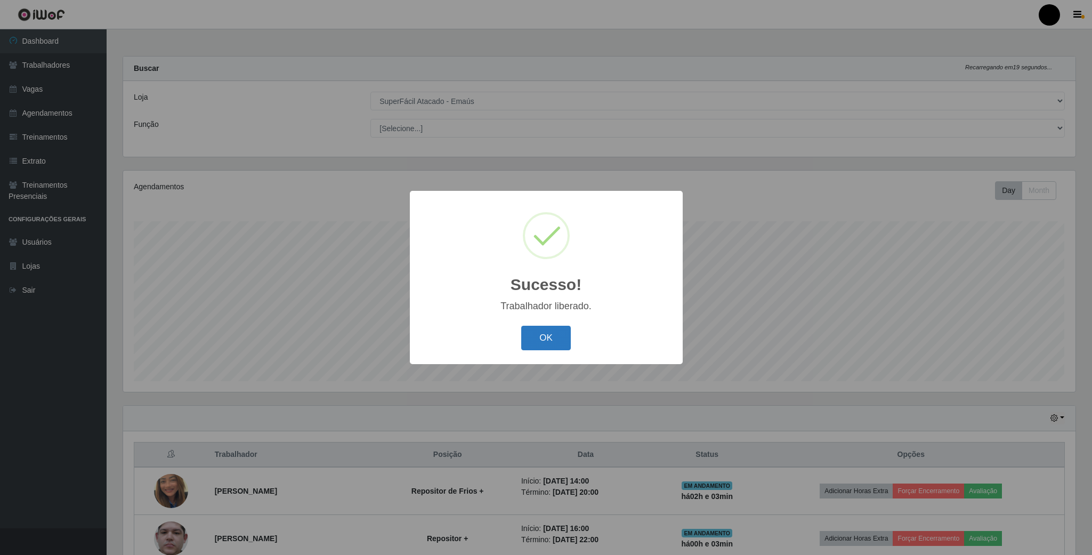
click at [535, 343] on button "OK" at bounding box center [546, 338] width 50 height 25
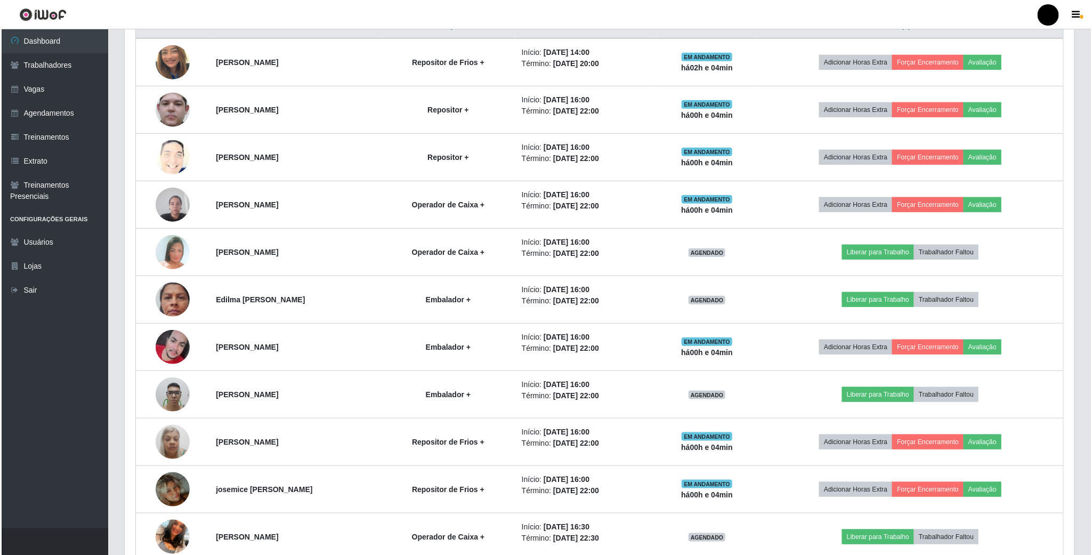
scroll to position [411, 0]
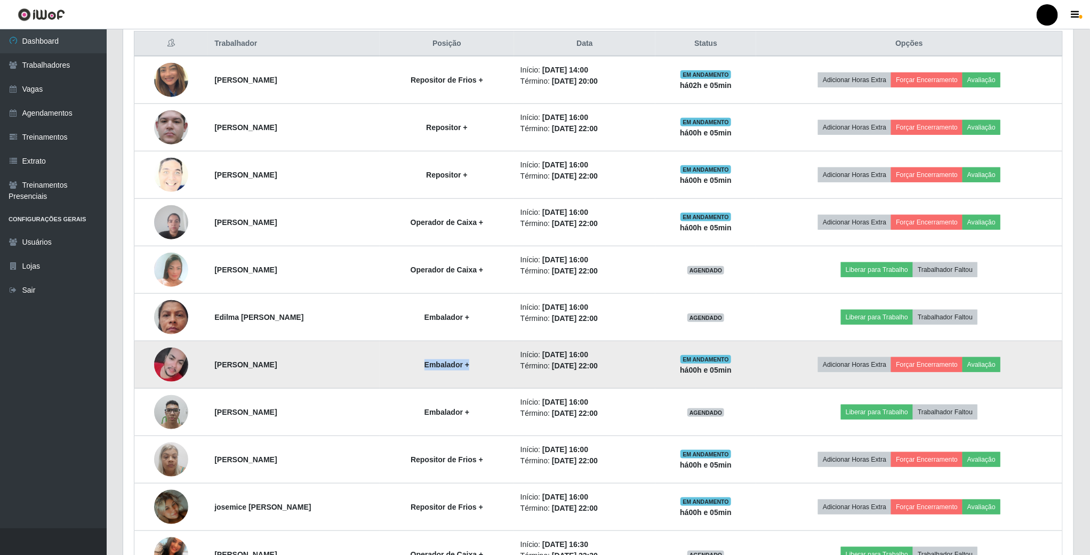
drag, startPoint x: 511, startPoint y: 371, endPoint x: 457, endPoint y: 371, distance: 53.3
click at [457, 371] on td "Embalador +" at bounding box center [447, 364] width 134 height 47
click at [469, 369] on strong "Embalador +" at bounding box center [446, 364] width 45 height 9
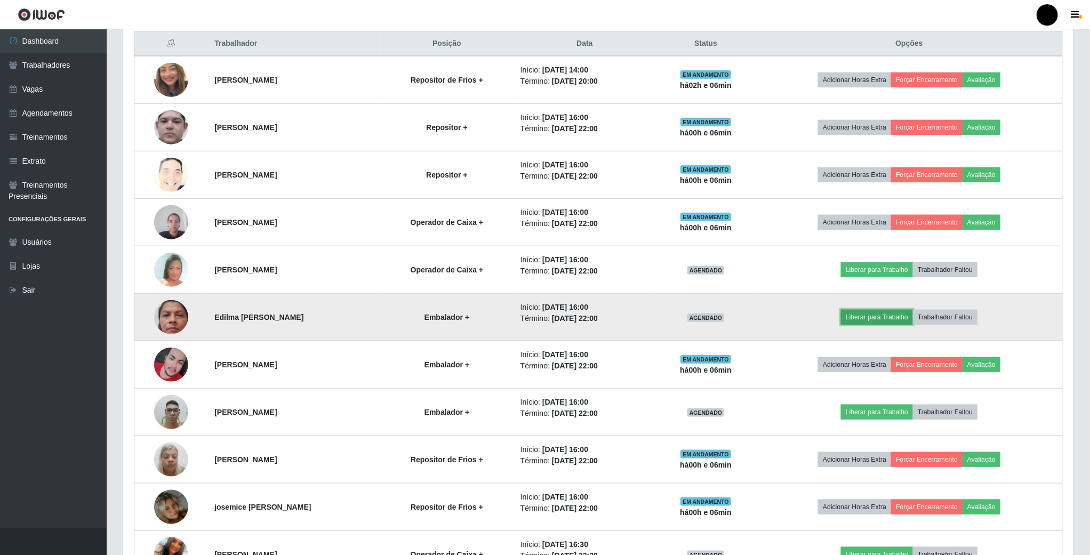
click at [911, 324] on button "Liberar para Trabalho" at bounding box center [877, 317] width 72 height 15
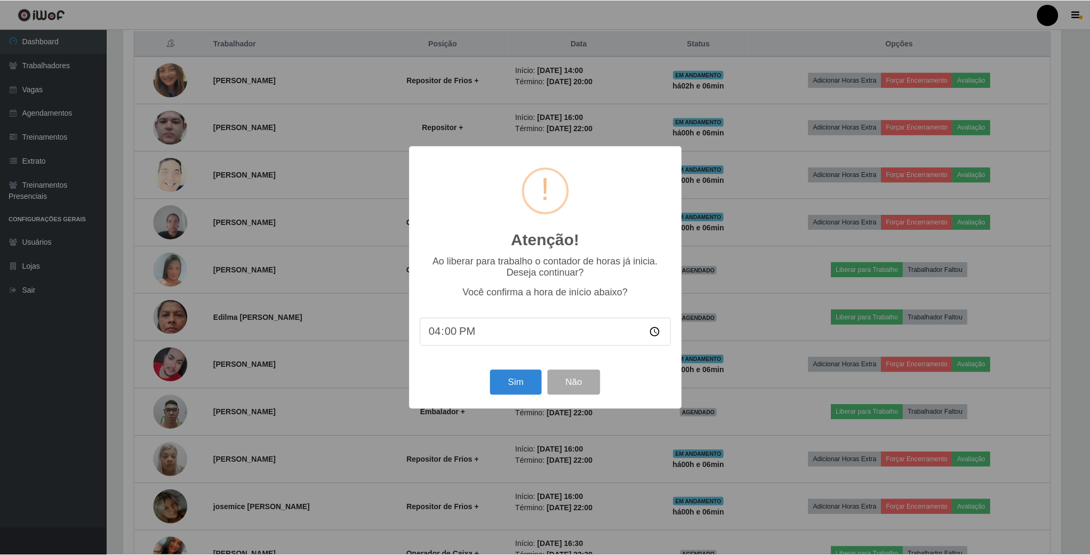
scroll to position [222, 940]
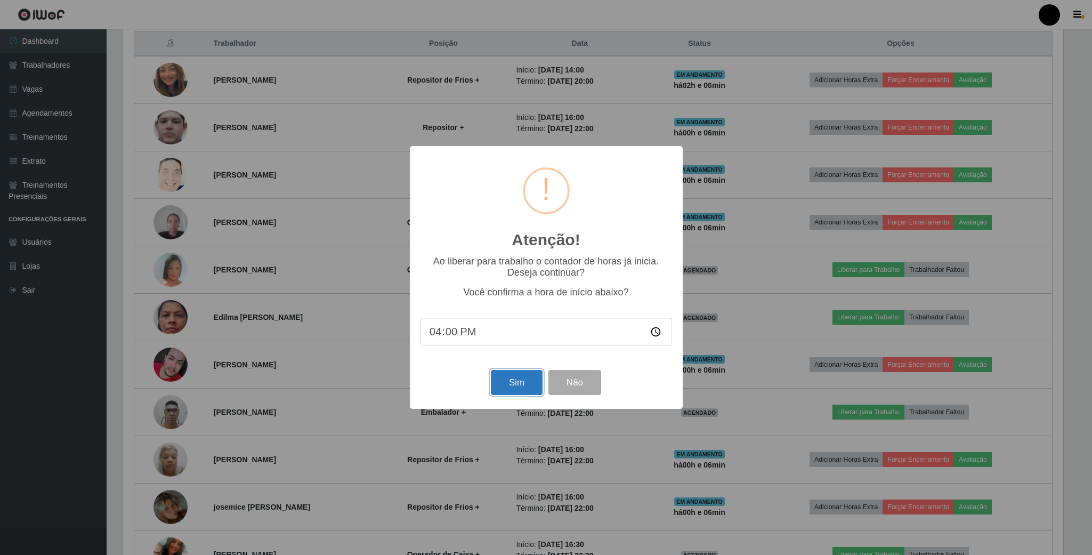
click at [524, 394] on button "Sim" at bounding box center [517, 382] width 52 height 25
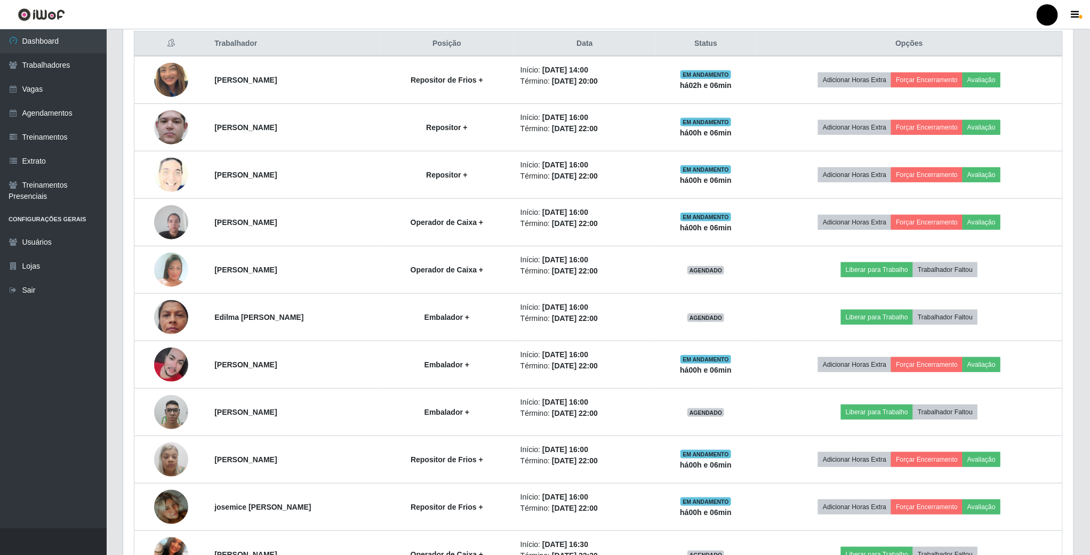
scroll to position [222, 951]
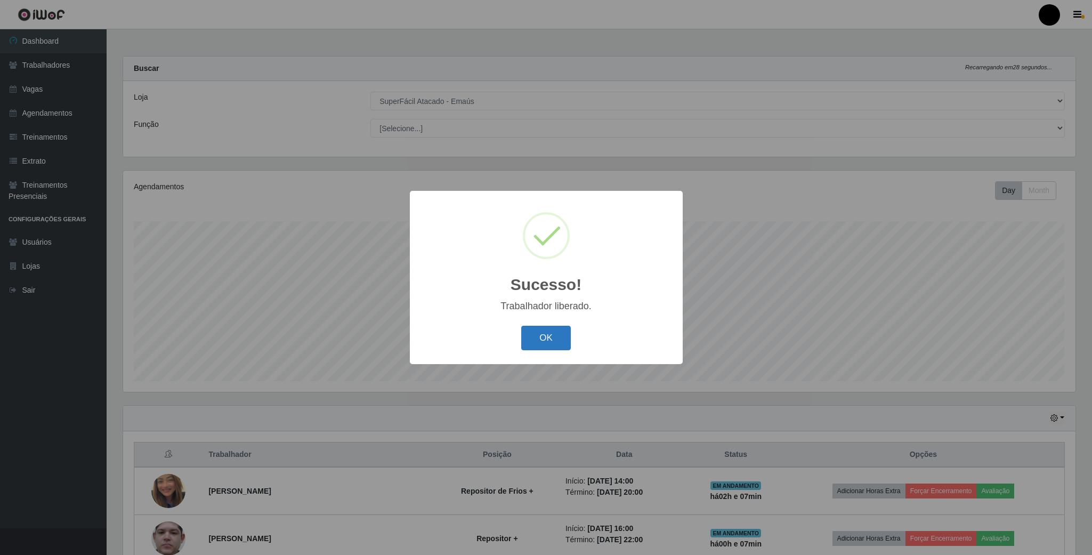
click at [544, 333] on button "OK" at bounding box center [546, 338] width 50 height 25
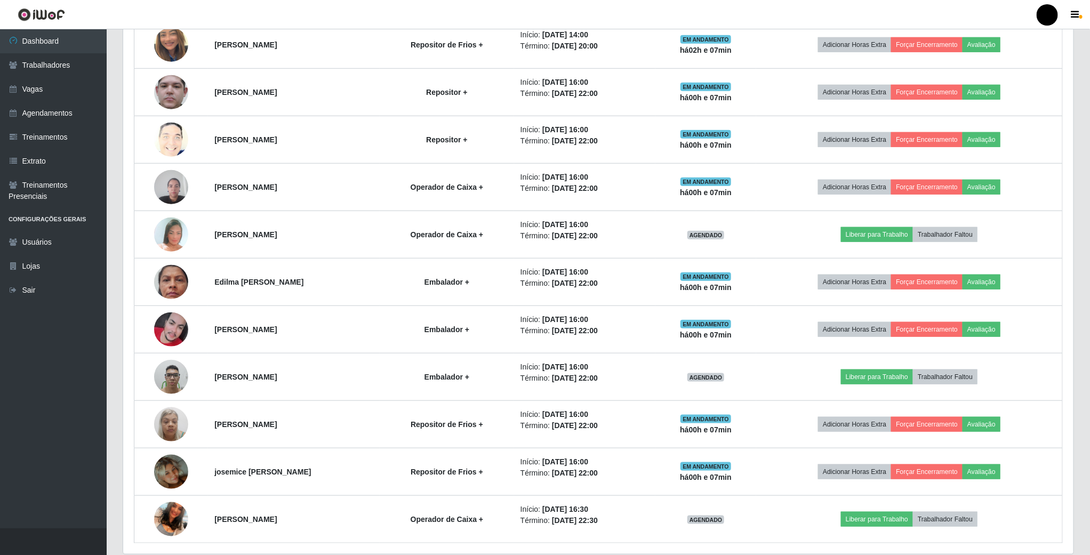
scroll to position [491, 0]
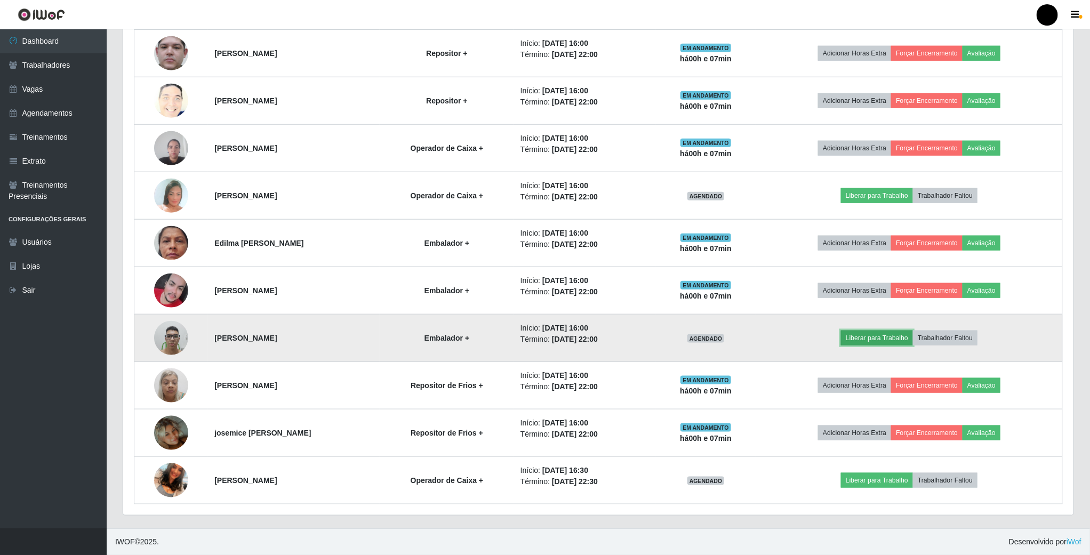
click at [884, 337] on button "Liberar para Trabalho" at bounding box center [877, 337] width 72 height 15
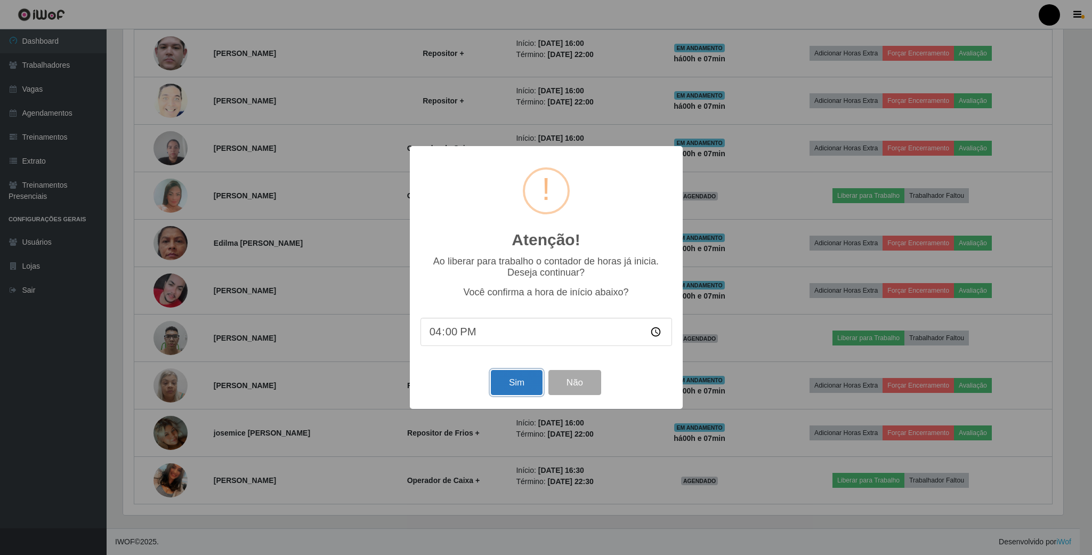
click at [523, 390] on button "Sim" at bounding box center [517, 382] width 52 height 25
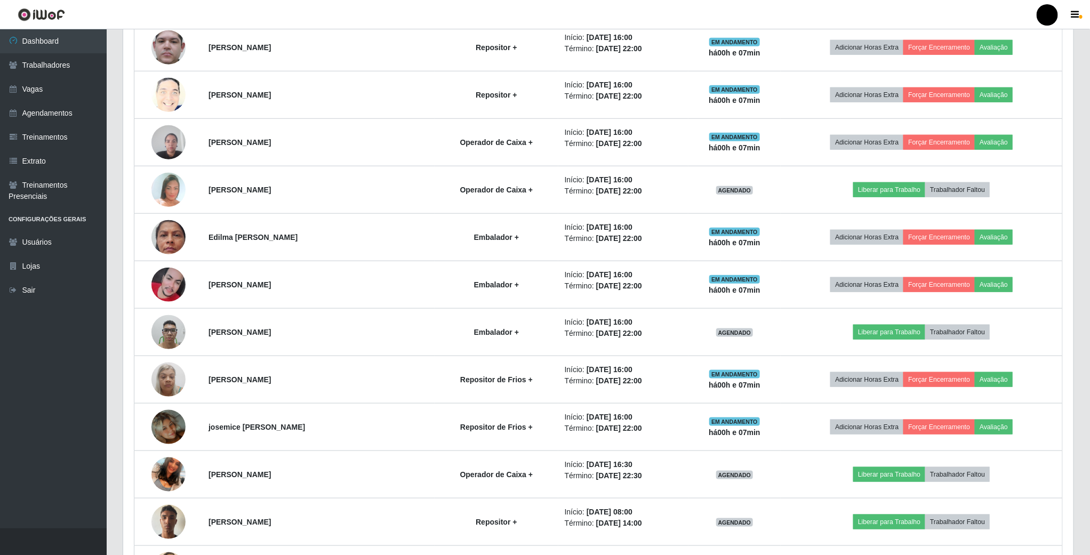
scroll to position [222, 951]
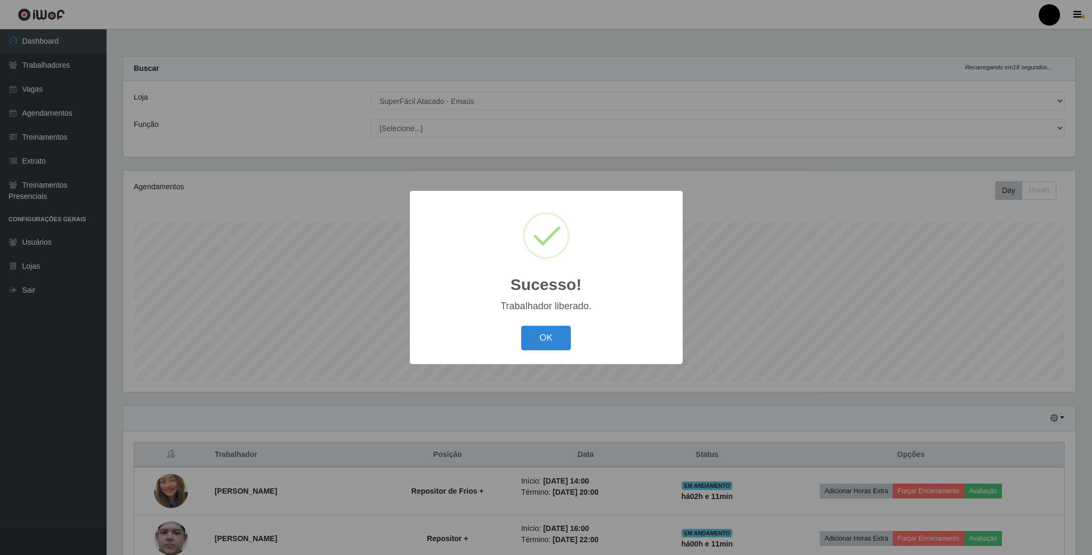
click at [552, 324] on div "OK Cancel" at bounding box center [547, 337] width 252 height 30
click at [552, 349] on button "OK" at bounding box center [546, 338] width 50 height 25
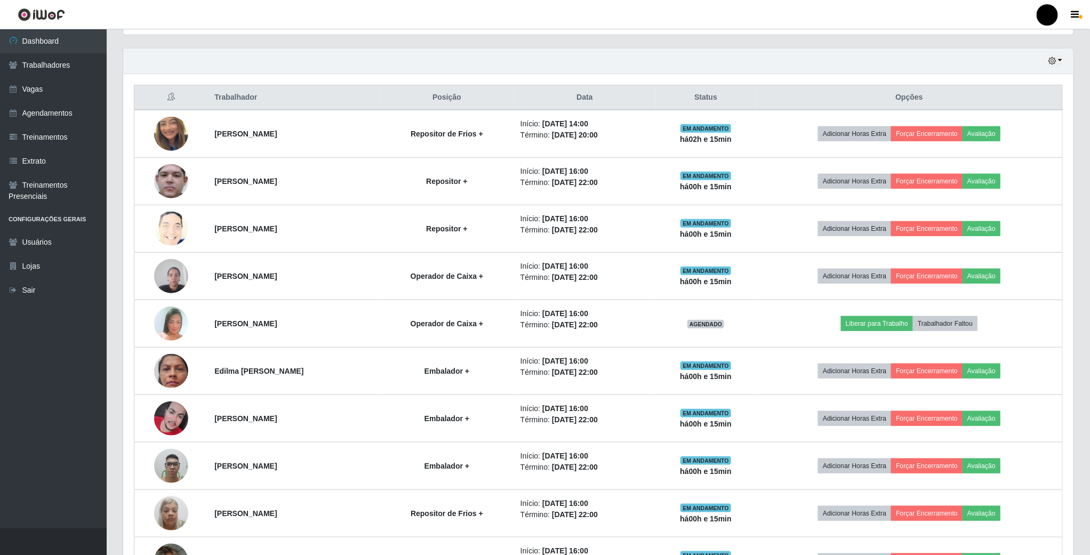
scroll to position [251, 0]
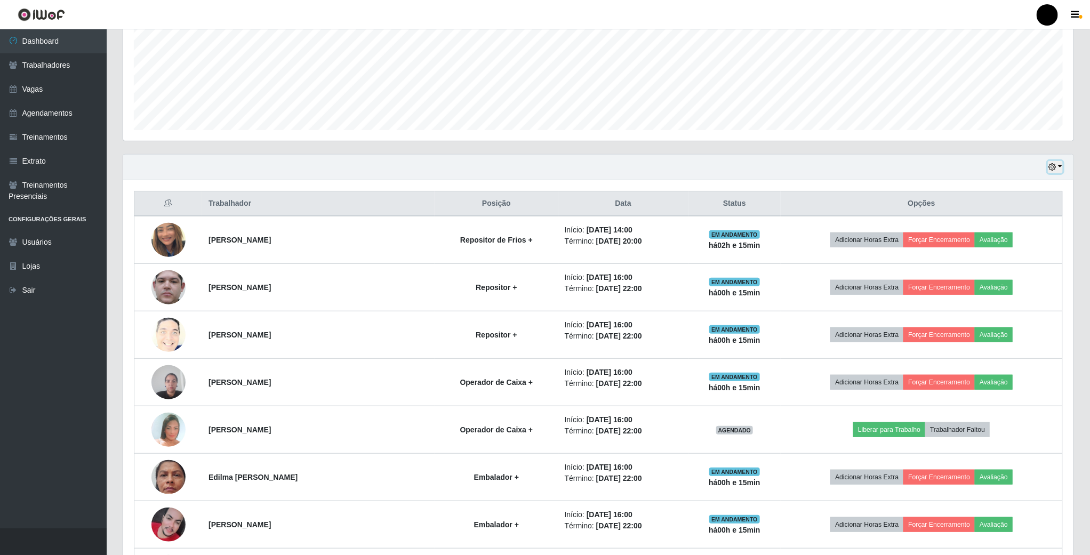
click at [1054, 168] on icon "button" at bounding box center [1051, 166] width 7 height 7
click at [1034, 216] on button "1 dia" at bounding box center [1019, 209] width 84 height 22
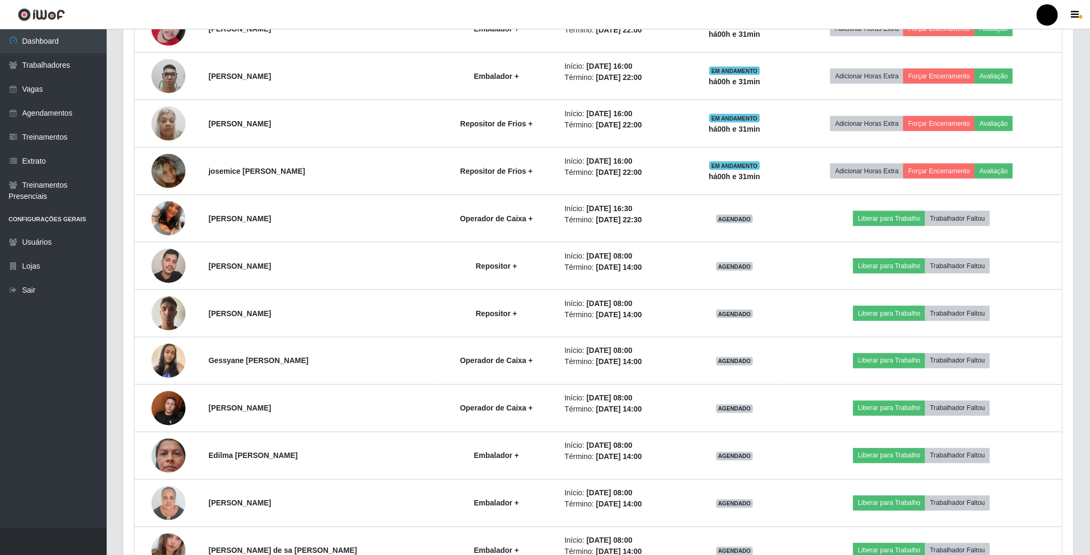
scroll to position [758, 0]
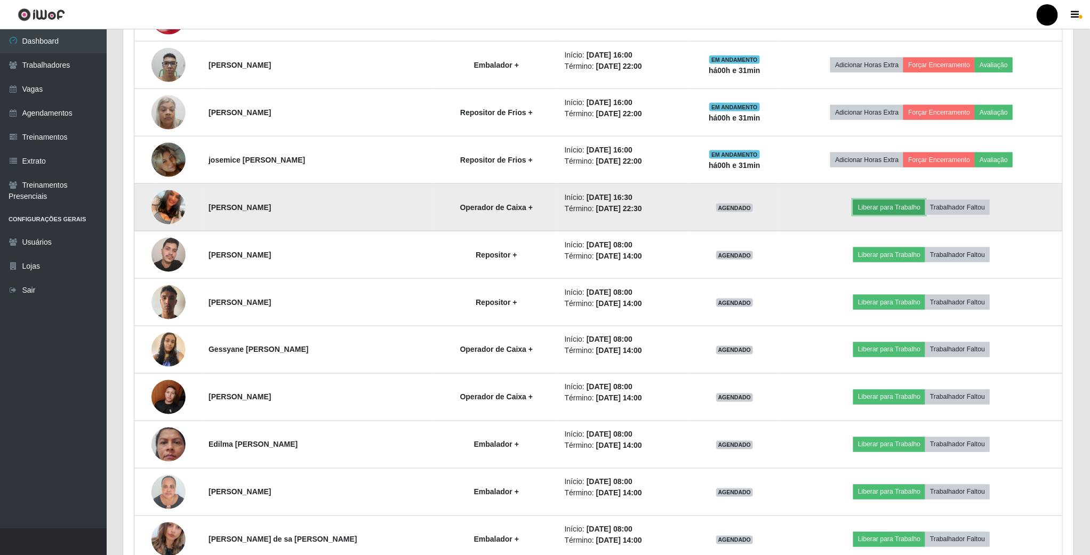
click at [890, 212] on button "Liberar para Trabalho" at bounding box center [889, 207] width 72 height 15
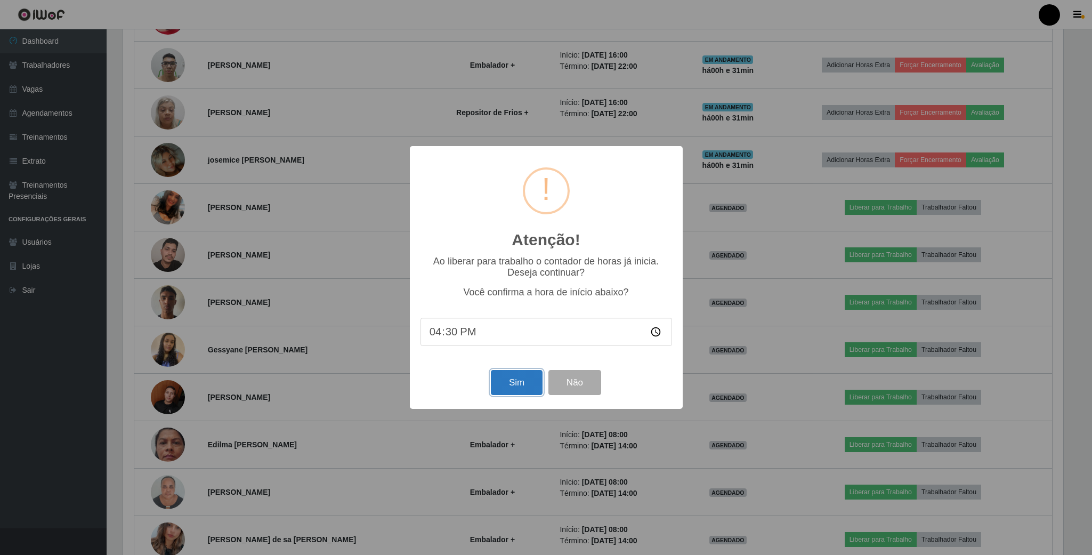
click at [499, 390] on button "Sim" at bounding box center [517, 382] width 52 height 25
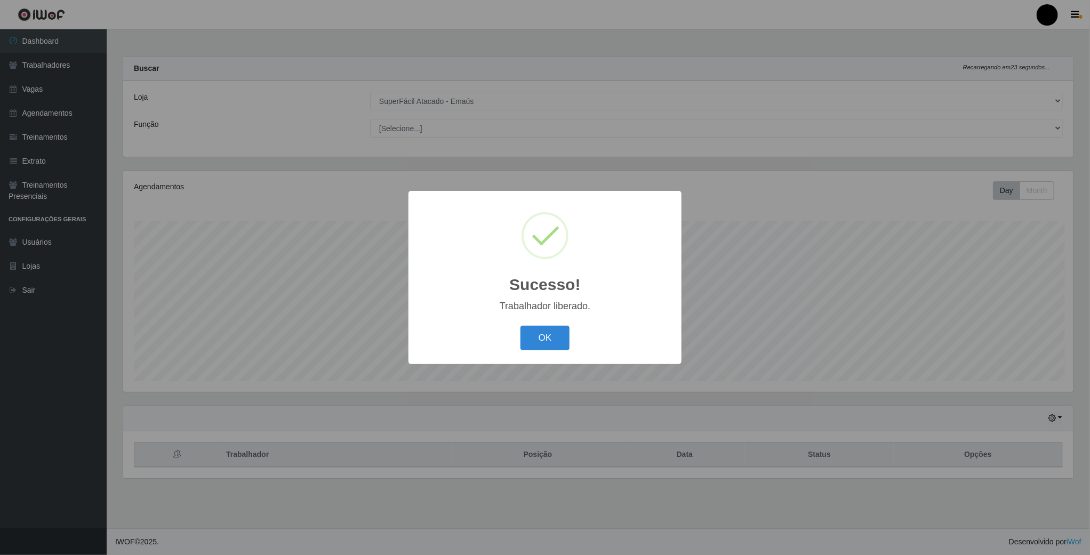
scroll to position [222, 951]
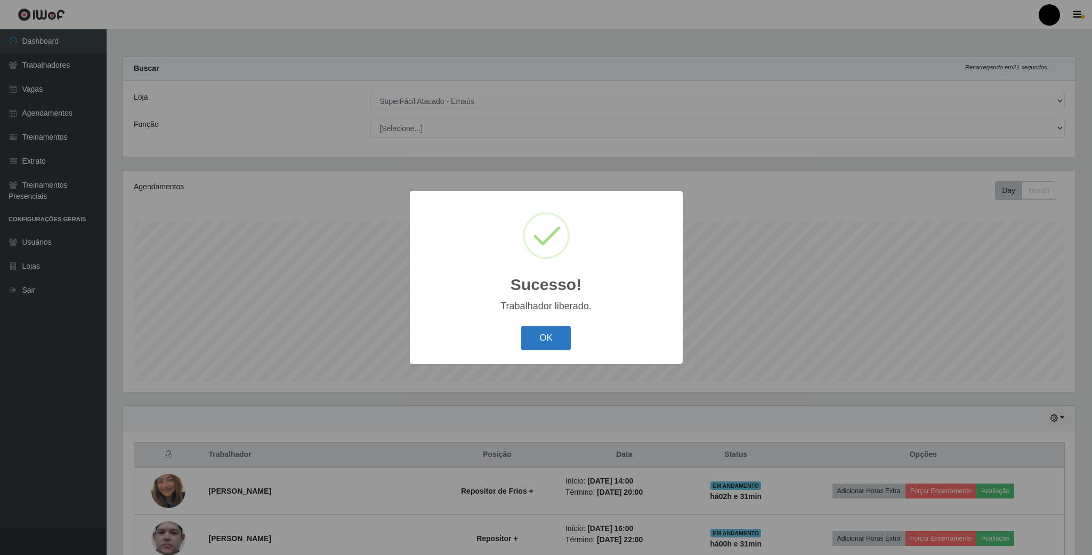
click at [546, 339] on button "OK" at bounding box center [546, 338] width 50 height 25
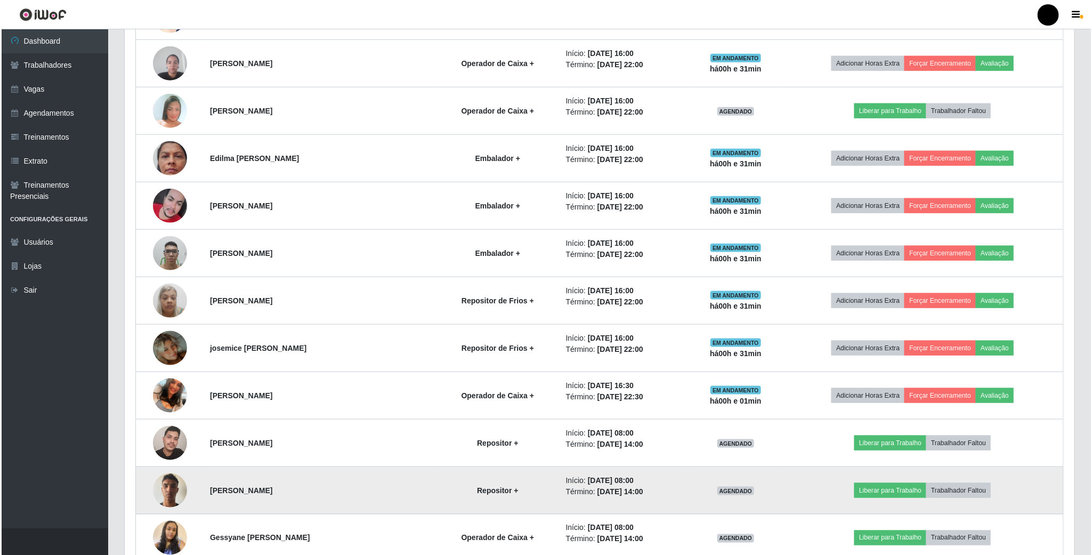
scroll to position [651, 0]
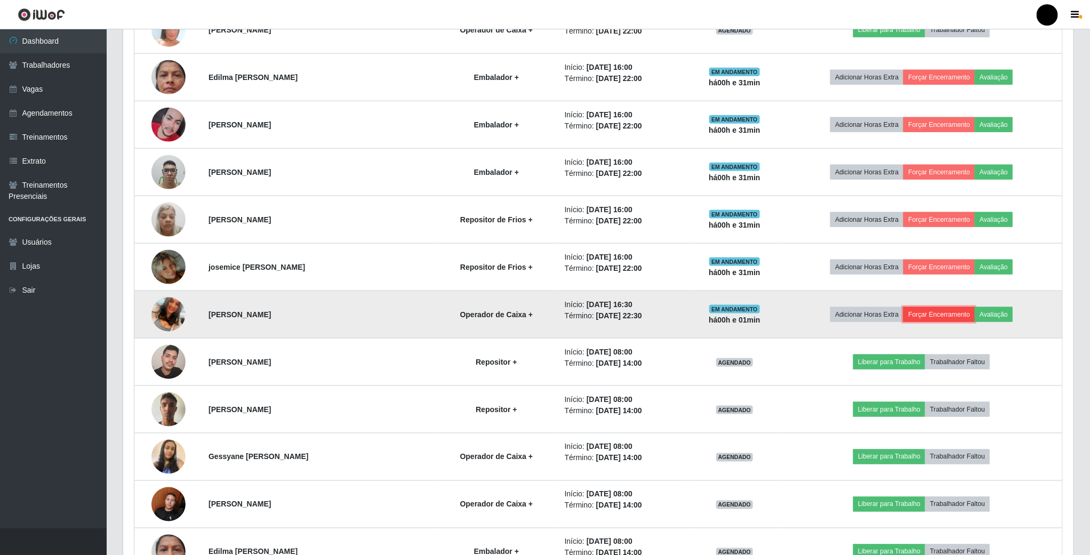
click at [963, 320] on button "Forçar Encerramento" at bounding box center [938, 314] width 71 height 15
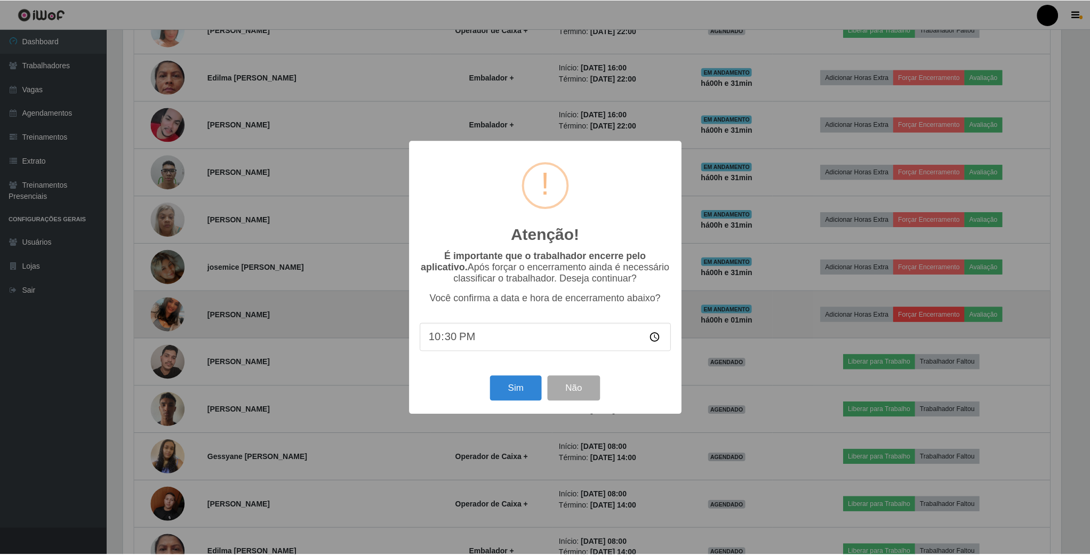
scroll to position [222, 940]
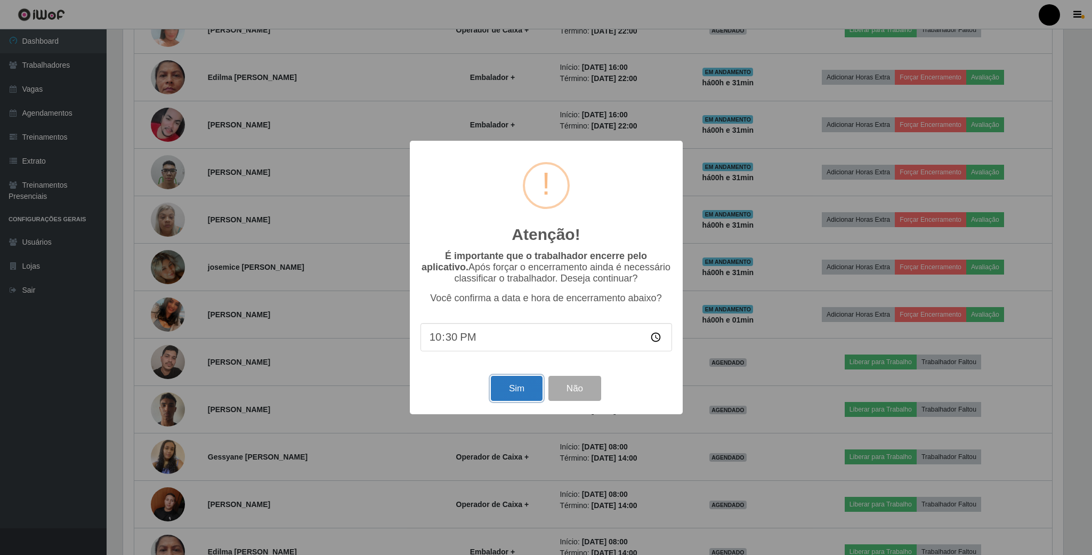
click at [504, 400] on button "Sim" at bounding box center [517, 388] width 52 height 25
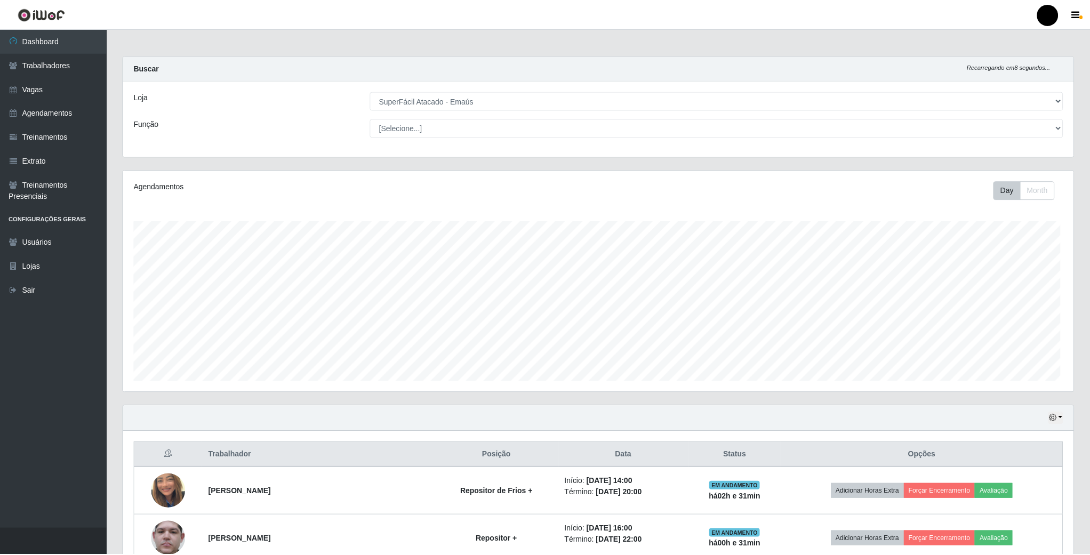
scroll to position [222, 951]
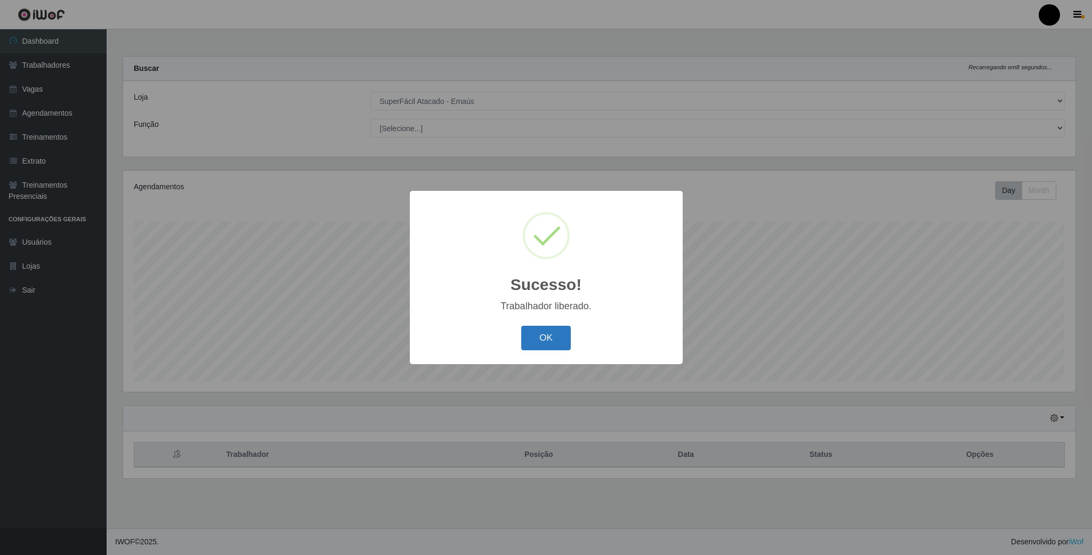
click at [550, 345] on button "OK" at bounding box center [546, 338] width 50 height 25
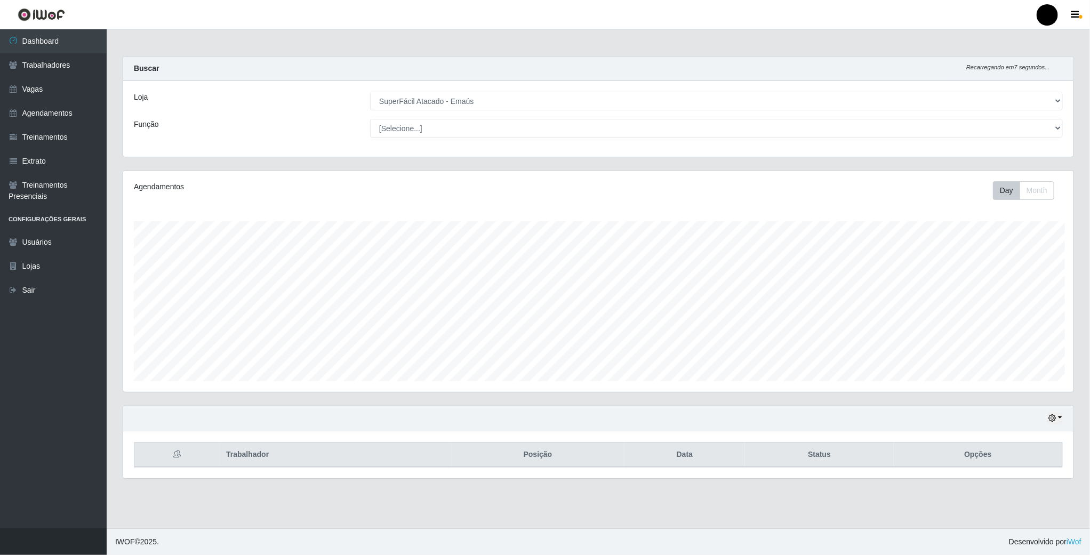
scroll to position [532807, 532078]
